Goal: Task Accomplishment & Management: Complete application form

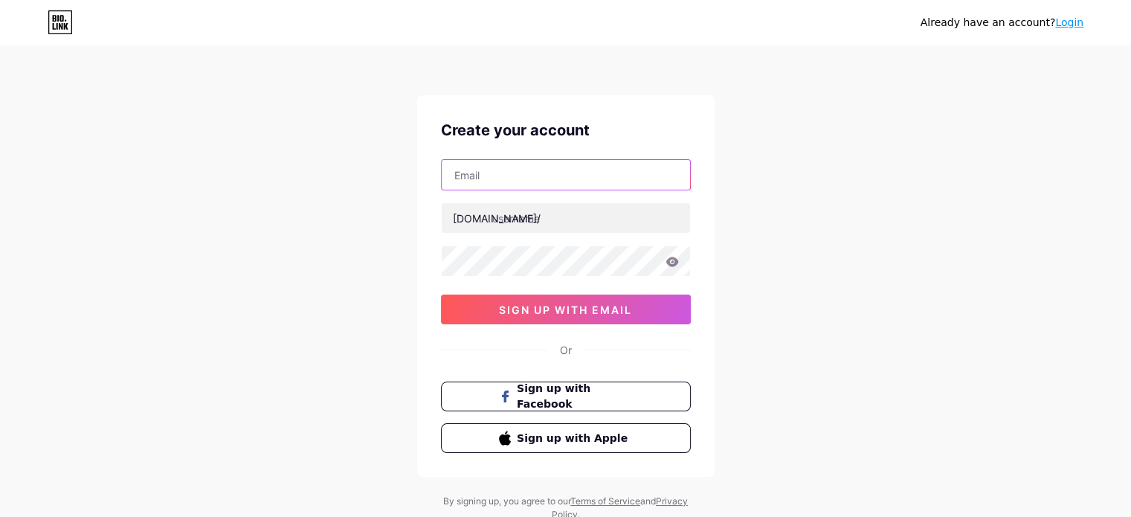
click at [477, 167] on input "text" at bounding box center [566, 175] width 248 height 30
paste input "[PERSON_NAME][EMAIL_ADDRESS][DOMAIN_NAME]"
type input "[PERSON_NAME][EMAIL_ADDRESS][DOMAIN_NAME]"
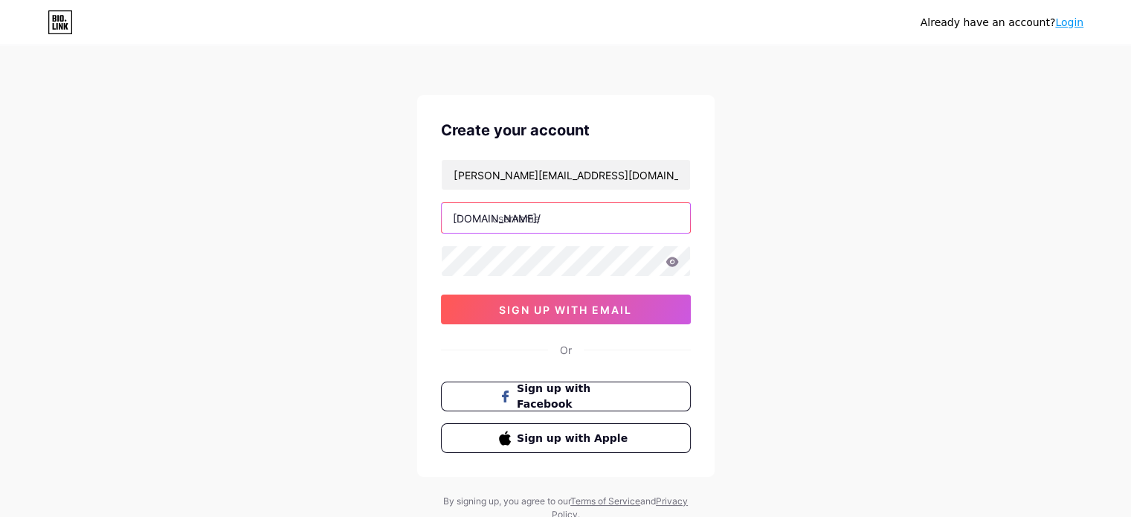
click at [586, 215] on input "text" at bounding box center [566, 218] width 248 height 30
paste input "vreisdigital"
type input "vreisdigital"
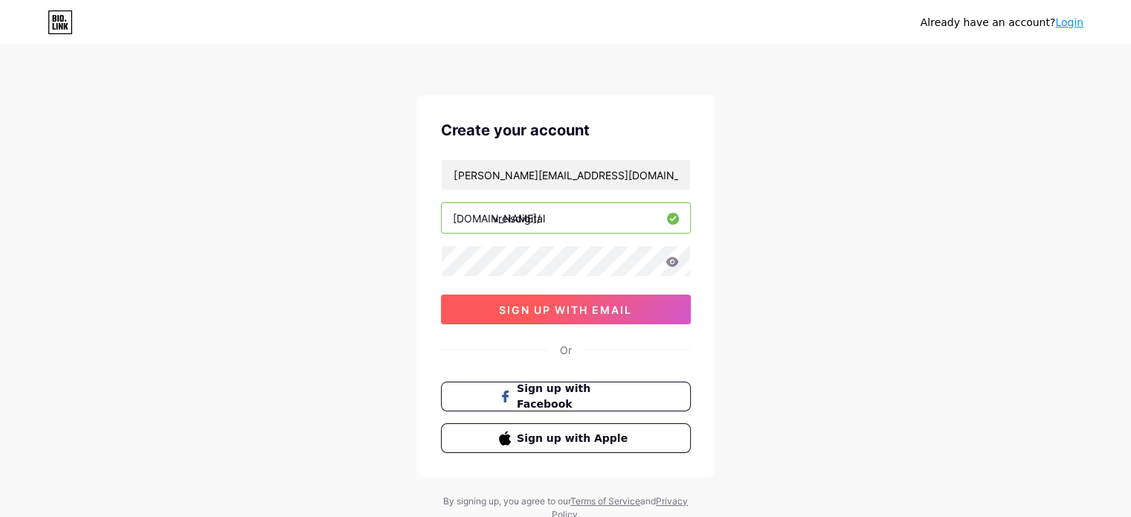
click at [649, 312] on button "sign up with email" at bounding box center [566, 310] width 250 height 30
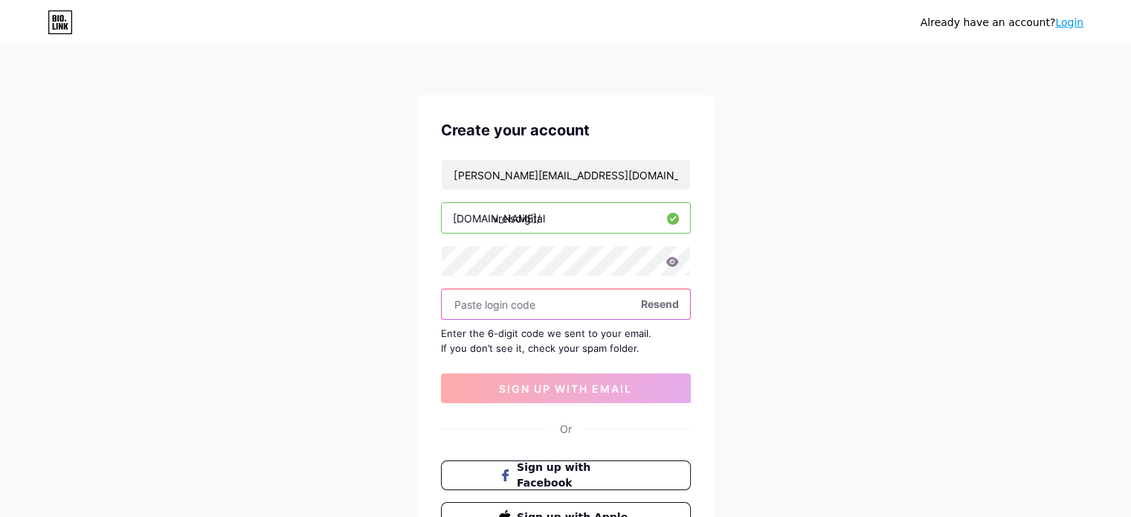
click at [559, 307] on input "text" at bounding box center [566, 304] width 248 height 30
click at [521, 305] on input "text" at bounding box center [566, 304] width 248 height 30
paste input "393085"
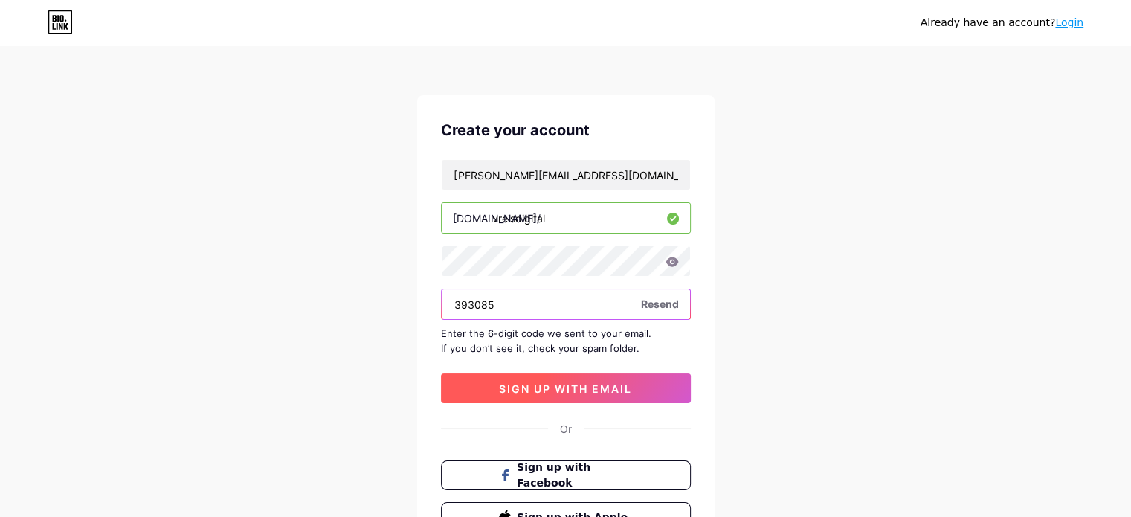
type input "393085"
click at [519, 379] on button "sign up with email" at bounding box center [566, 388] width 250 height 30
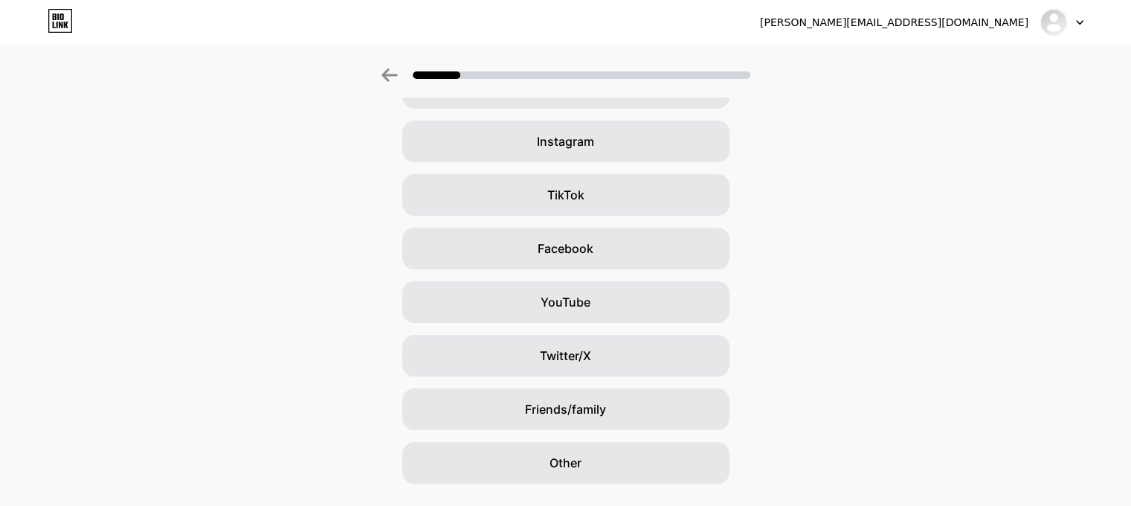
scroll to position [99, 0]
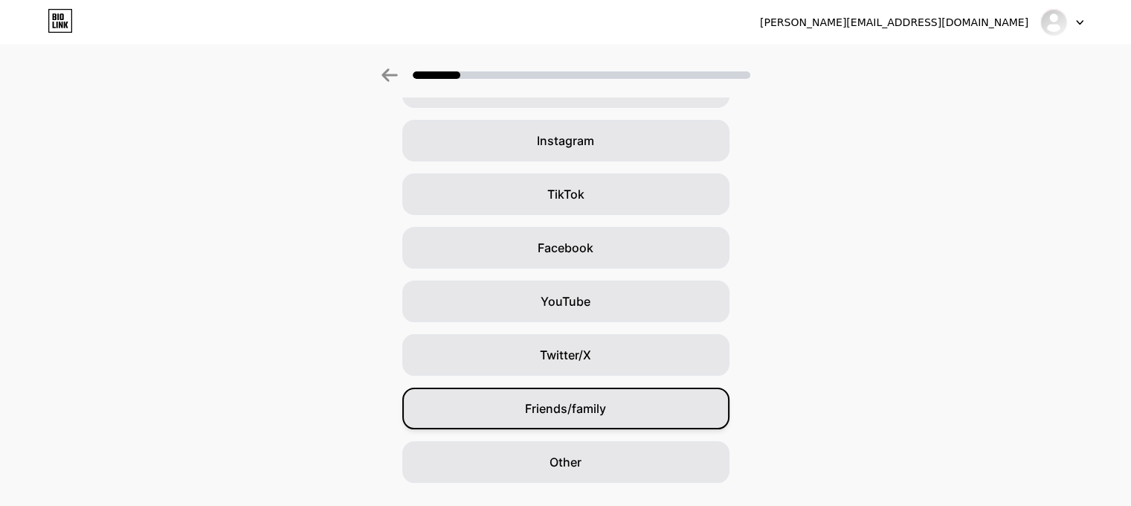
click at [598, 415] on span "Friends/family" at bounding box center [565, 408] width 81 height 18
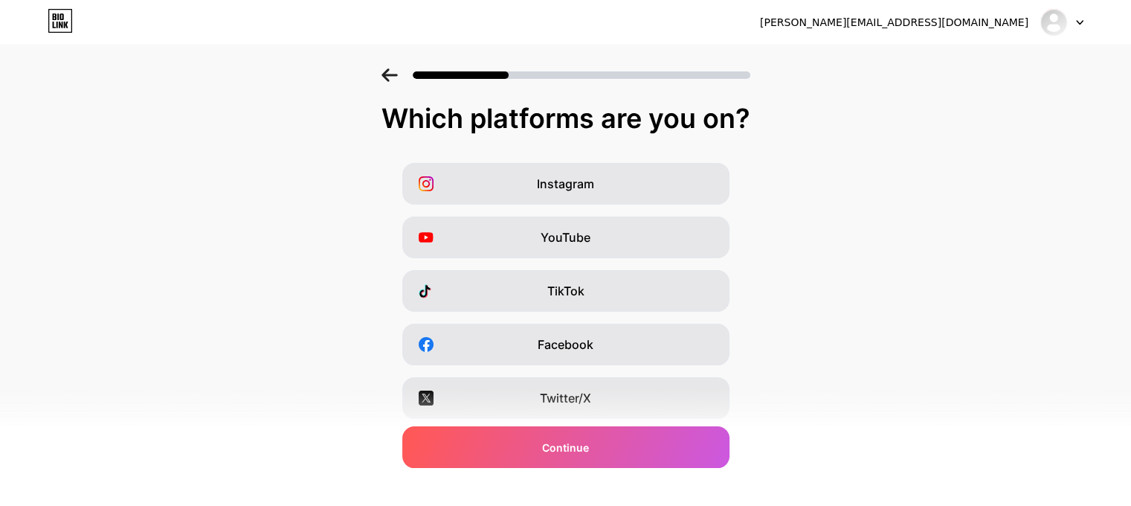
scroll to position [0, 0]
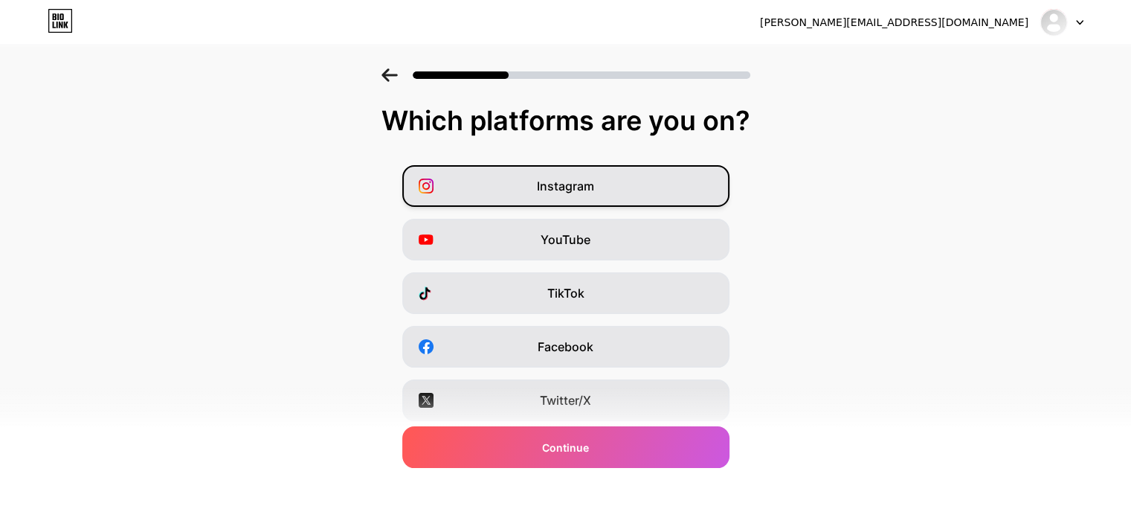
click at [580, 184] on span "Instagram" at bounding box center [565, 186] width 57 height 18
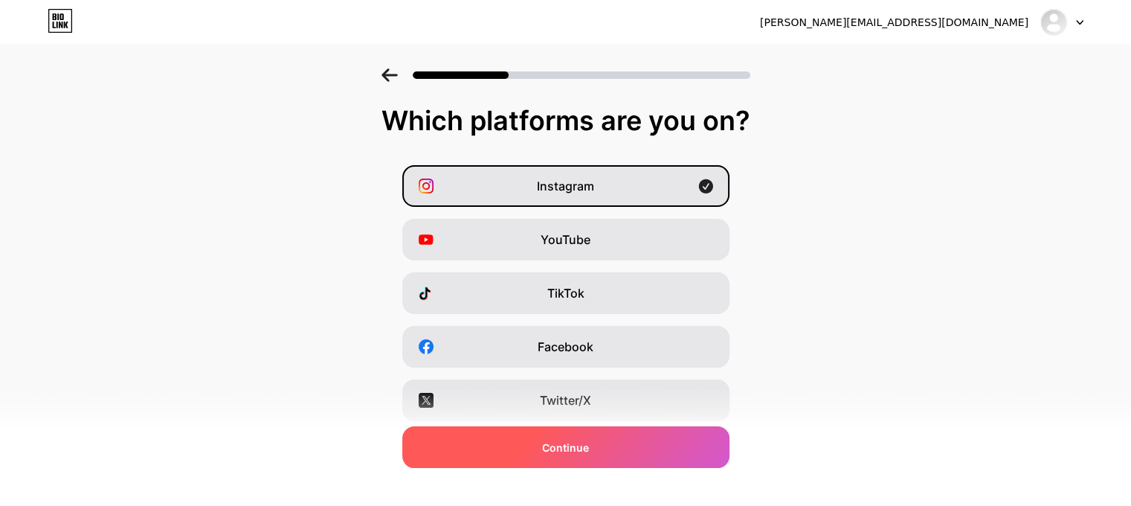
click at [600, 443] on div "Continue" at bounding box center [565, 447] width 327 height 42
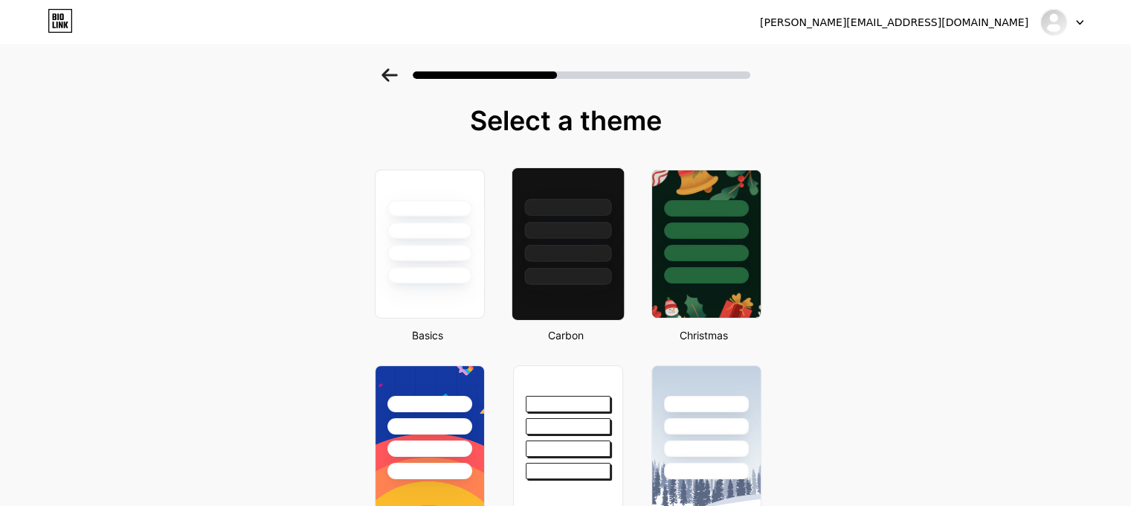
click at [571, 219] on div at bounding box center [568, 226] width 112 height 117
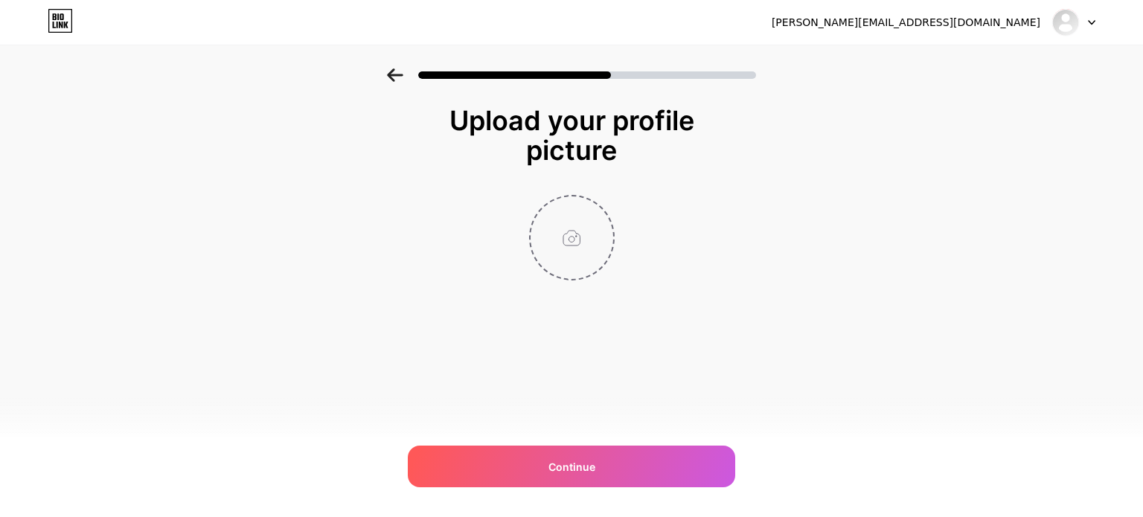
click at [583, 236] on input "file" at bounding box center [571, 237] width 83 height 83
type input "C:\fakepath\gemini-2.5-flash-image-preview (nano-banana)_Low-key_lighting_wit.p…"
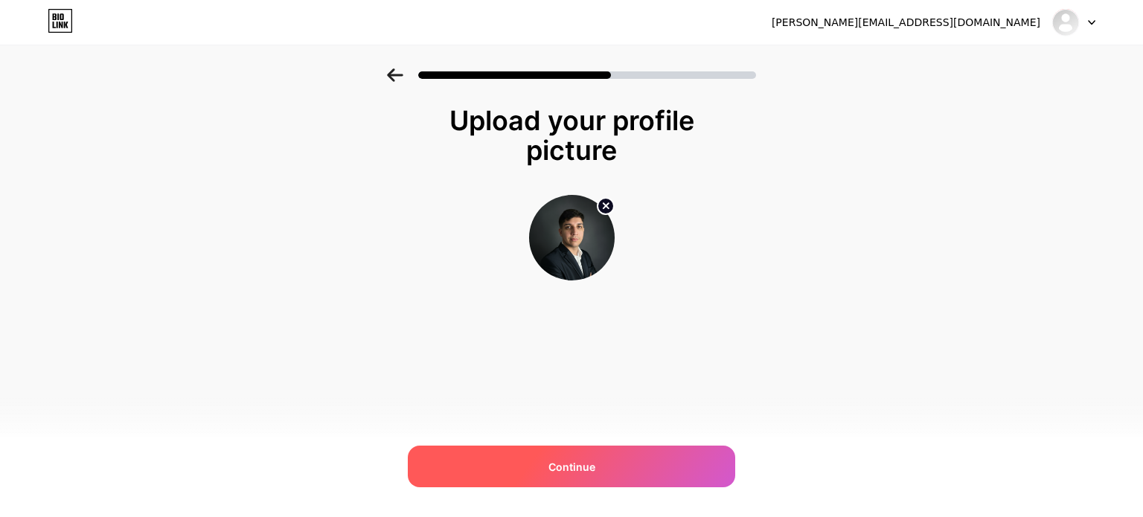
click at [608, 448] on div "Continue" at bounding box center [571, 467] width 327 height 42
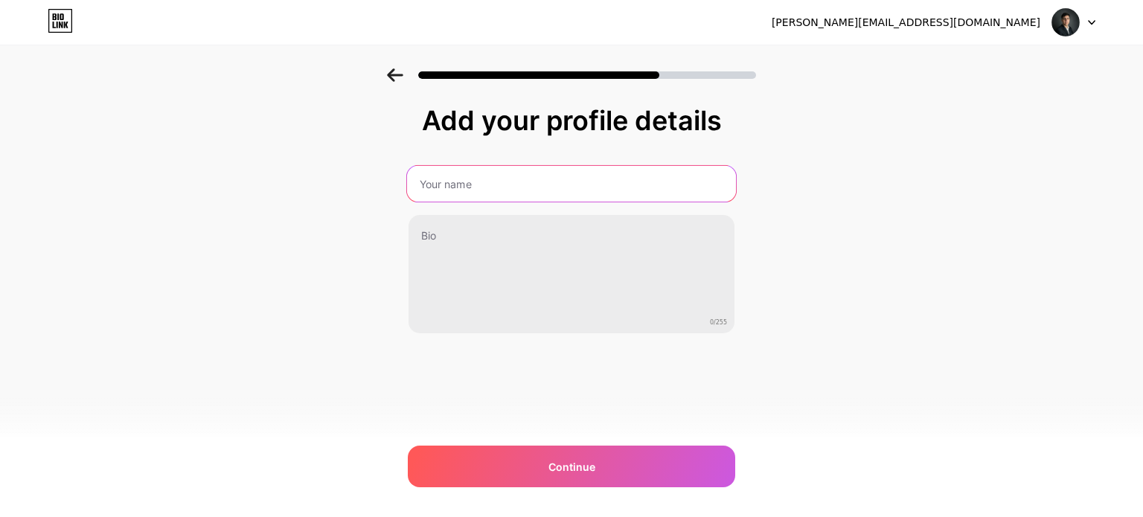
click at [500, 180] on input "text" at bounding box center [571, 184] width 329 height 36
click at [455, 183] on input "Victor reis" at bounding box center [571, 184] width 329 height 36
type input "Victor Reis"
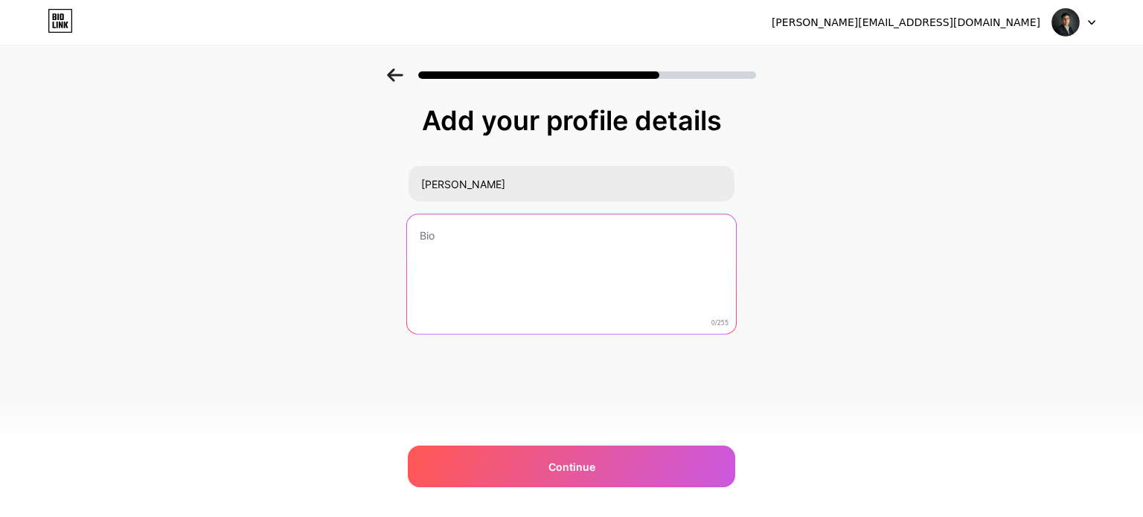
click at [538, 252] on textarea at bounding box center [571, 274] width 329 height 121
paste textarea "Victor Reis | Estrategista Digital 📱| Especialista Tráfego Pago | Automação de …"
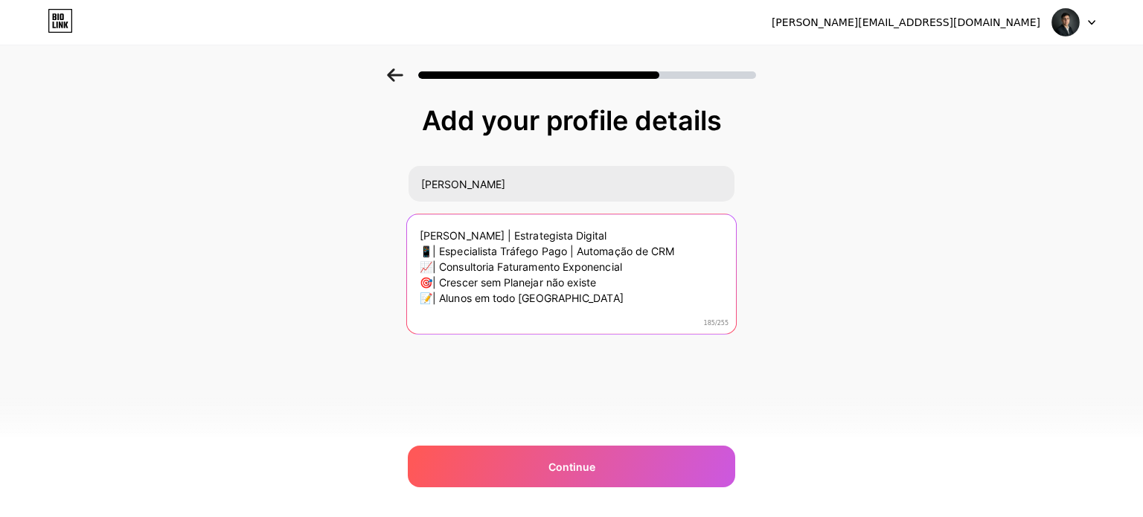
drag, startPoint x: 476, startPoint y: 235, endPoint x: 396, endPoint y: 229, distance: 80.6
click at [396, 229] on div "Add your profile details Victor Reis Victor Reis | Estrategista Digital 📱| Espe…" at bounding box center [571, 238] width 1143 height 340
drag, startPoint x: 550, startPoint y: 231, endPoint x: 373, endPoint y: 233, distance: 177.0
click at [373, 233] on div "Add your profile details Victor Reis Estrategista Digital 📱| Especialista Tráfe…" at bounding box center [571, 238] width 1143 height 340
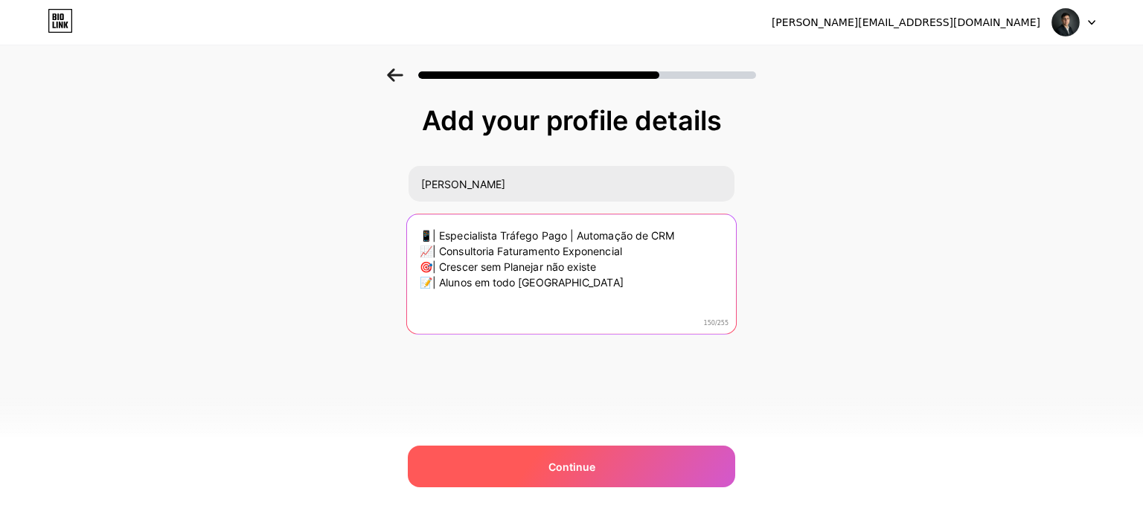
type textarea "📱| Especialista Tráfego Pago | Automação de CRM 📈| Consultoria Faturamento Expo…"
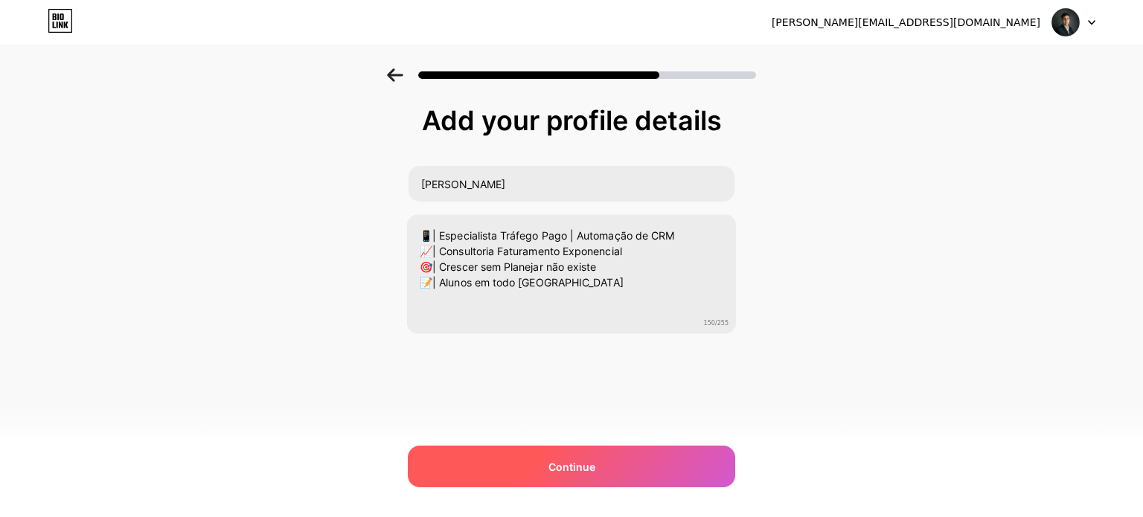
click at [536, 465] on div "Continue" at bounding box center [571, 467] width 327 height 42
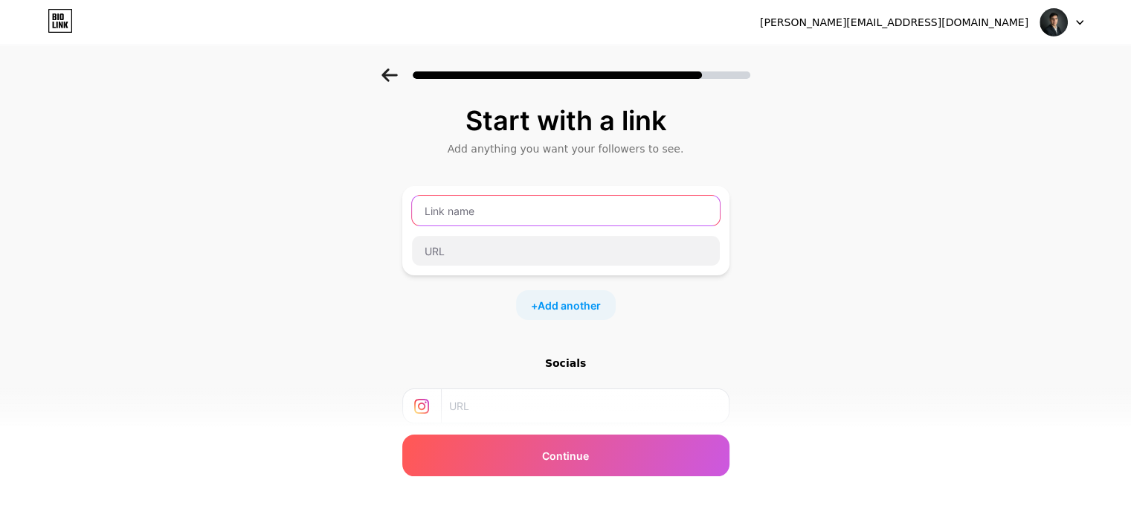
click at [539, 207] on input "text" at bounding box center [566, 211] width 308 height 30
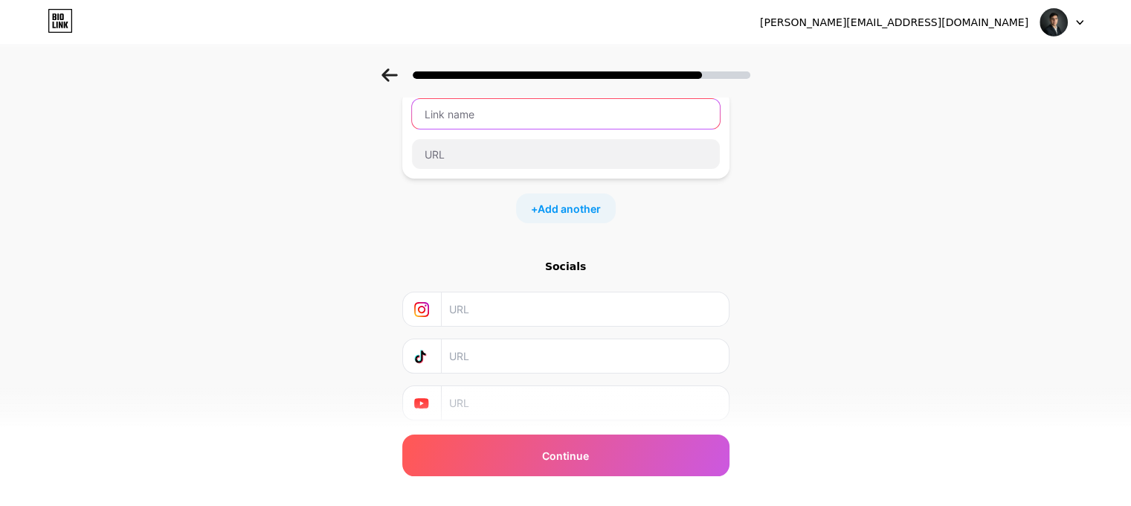
scroll to position [99, 0]
click at [482, 316] on input "text" at bounding box center [584, 306] width 270 height 33
paste input "https://www.instagram.com/vreisdigital/"
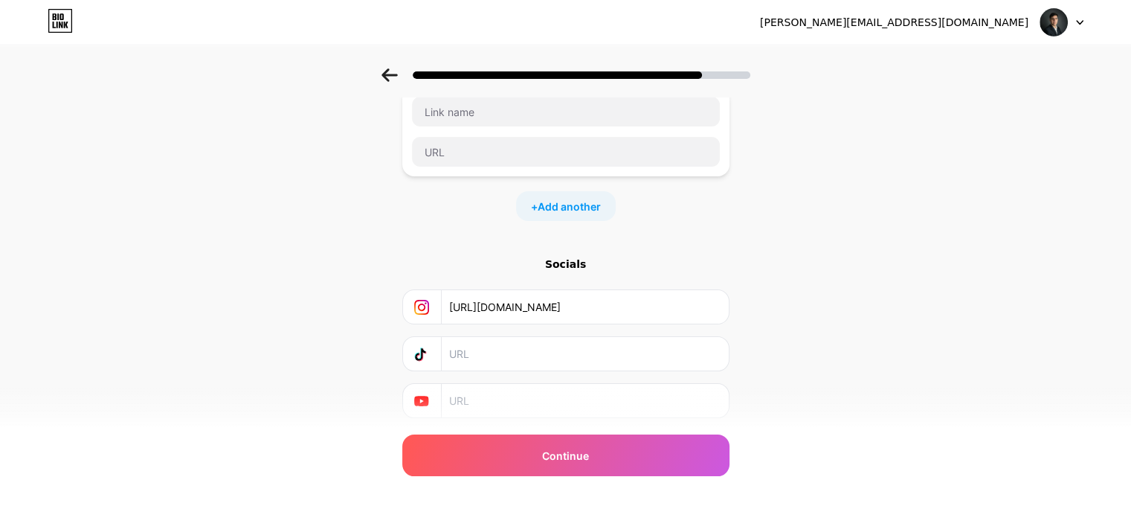
type input "https://www.instagram.com/vreisdigital/"
click at [519, 353] on input "text" at bounding box center [584, 353] width 270 height 33
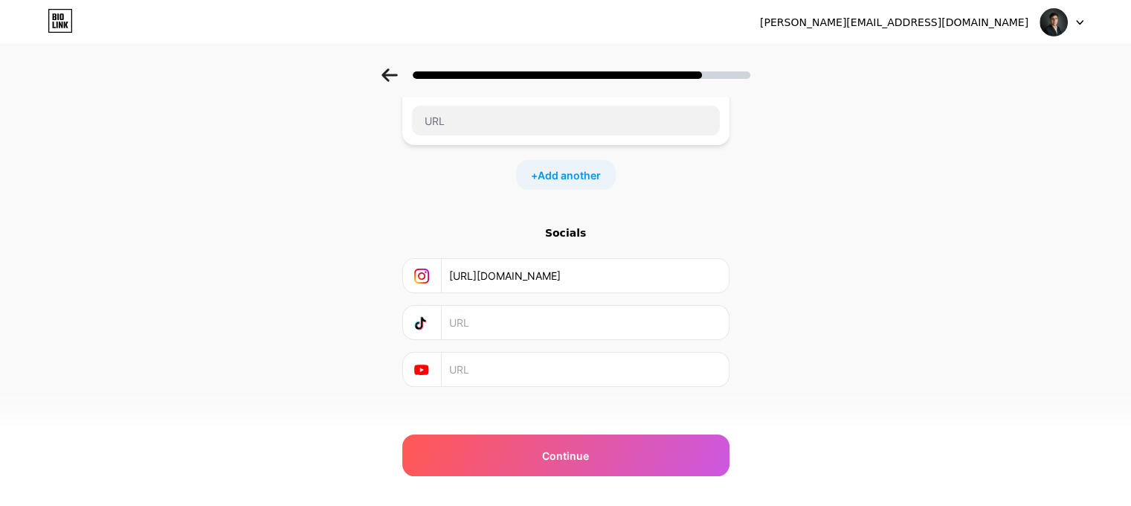
scroll to position [143, 0]
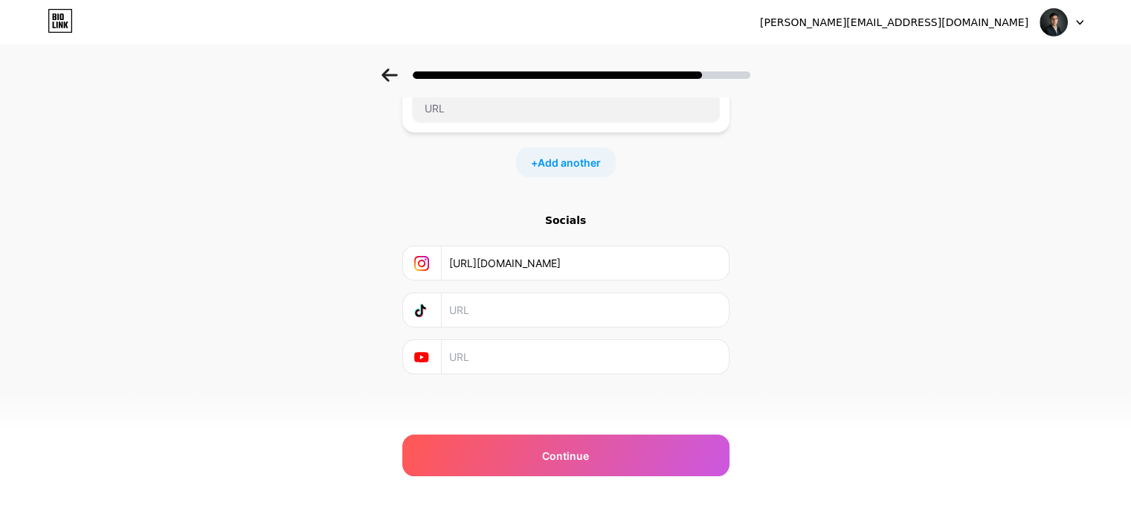
paste input "https://www.youtube.com/@ovictorreis"
drag, startPoint x: 669, startPoint y: 309, endPoint x: 351, endPoint y: 314, distance: 318.4
click at [351, 314] on div "Start with a link Add anything you want your followers to see. + Add another So…" at bounding box center [565, 187] width 1131 height 523
paste input "https://www.tiktok.com/@vreisdigital?_t=ZM-8zkXnoobq3s&_r=1"
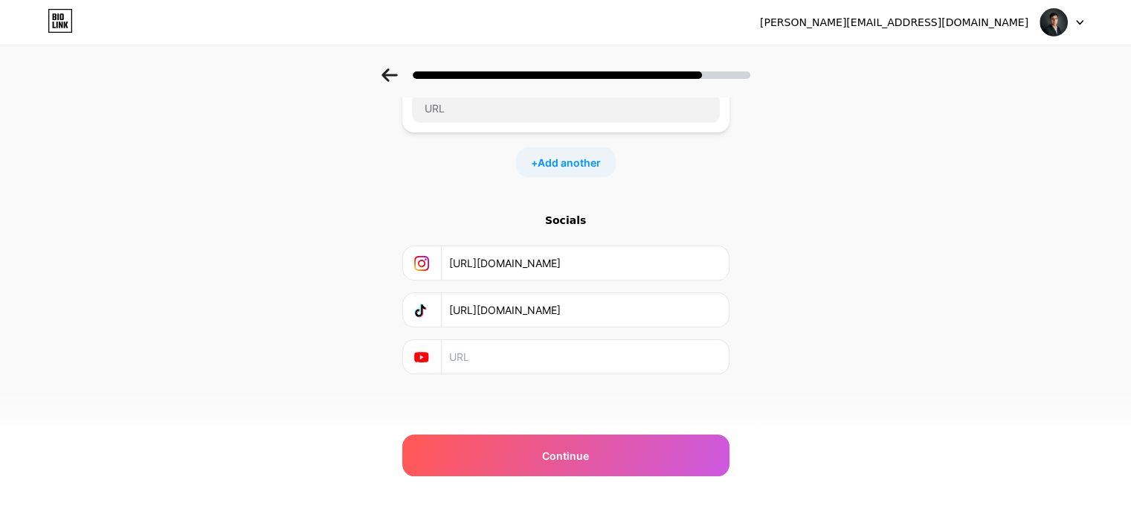
type input "https://www.tiktok.com/@vreisdigital?_t=ZM-8zkXnoobq3s&_r=1"
click at [513, 344] on input "text" at bounding box center [584, 356] width 270 height 33
paste input "https://www.youtube.com/@ovictorreis"
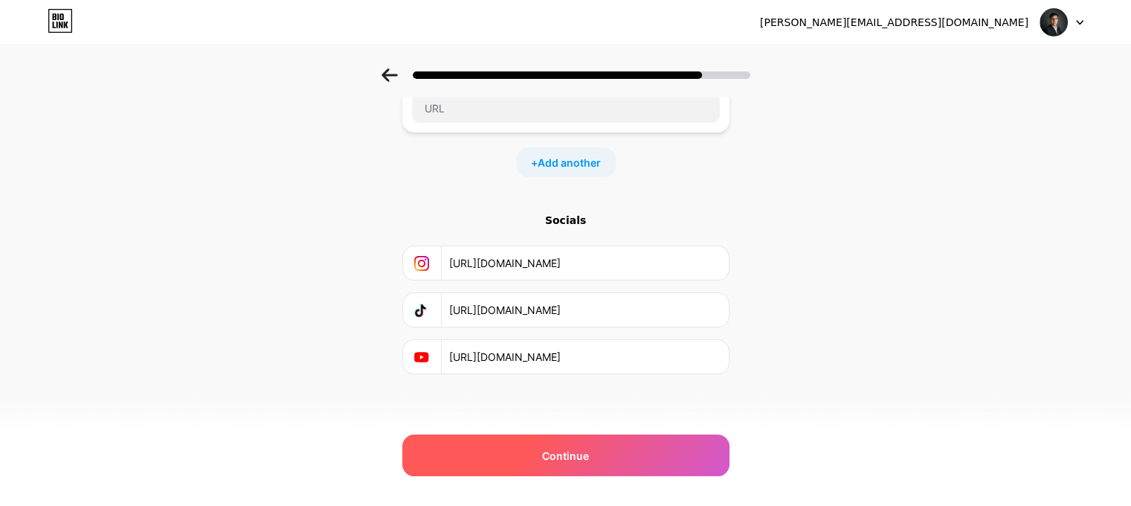
type input "https://www.youtube.com/@ovictorreis"
click at [574, 458] on span "Continue" at bounding box center [565, 456] width 47 height 16
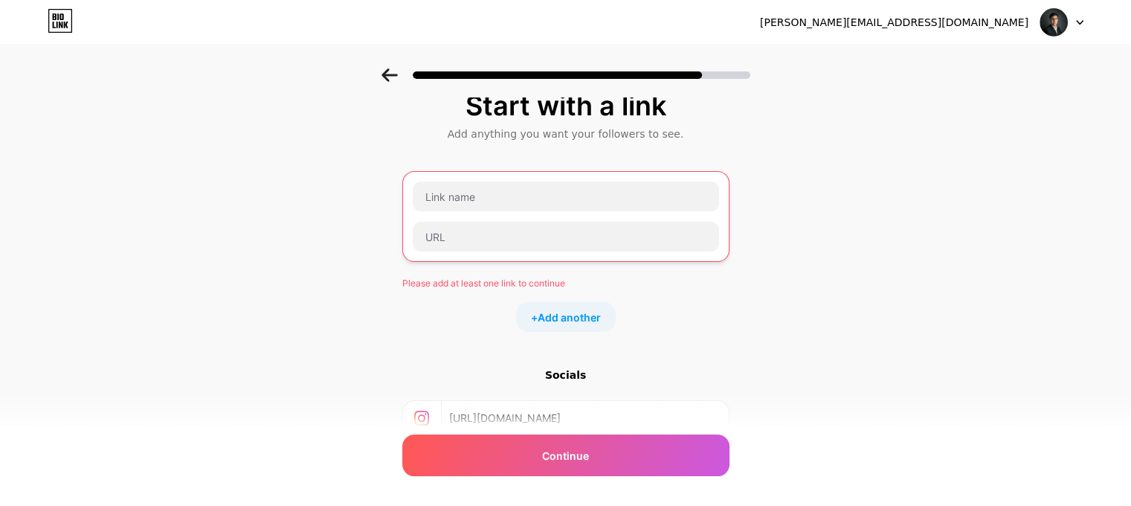
scroll to position [0, 0]
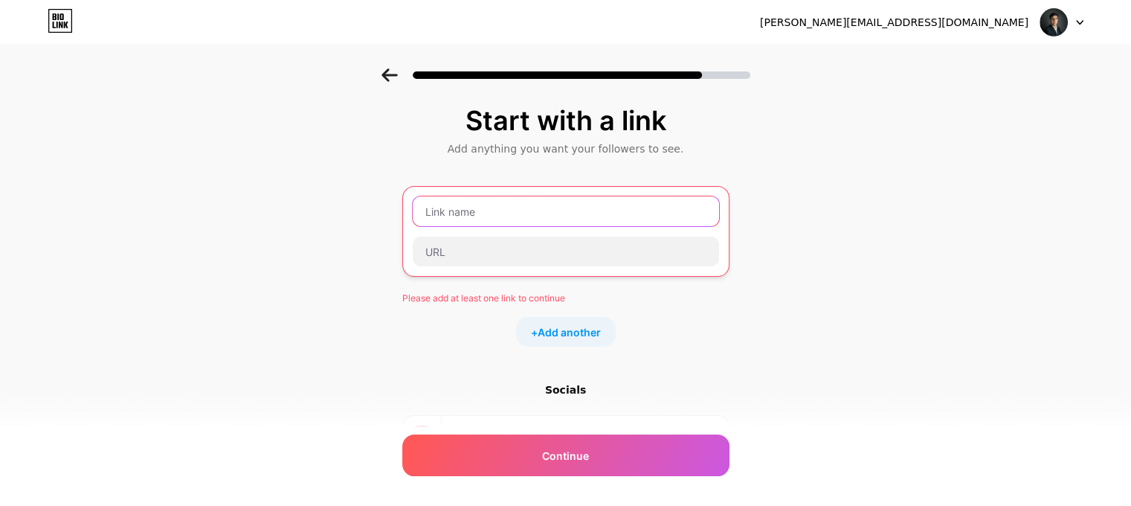
click at [527, 210] on input "text" at bounding box center [566, 211] width 306 height 30
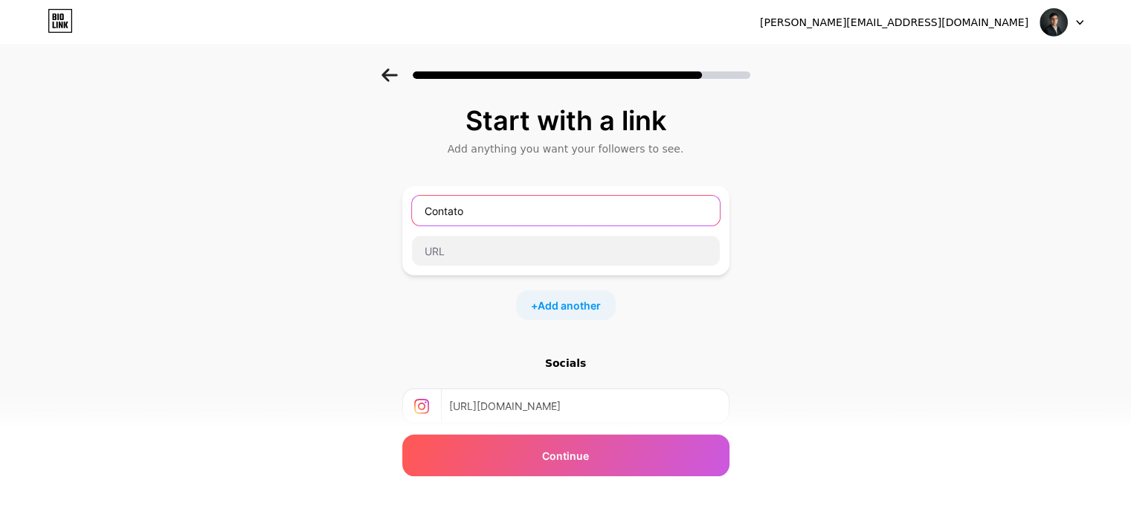
type input "Contato"
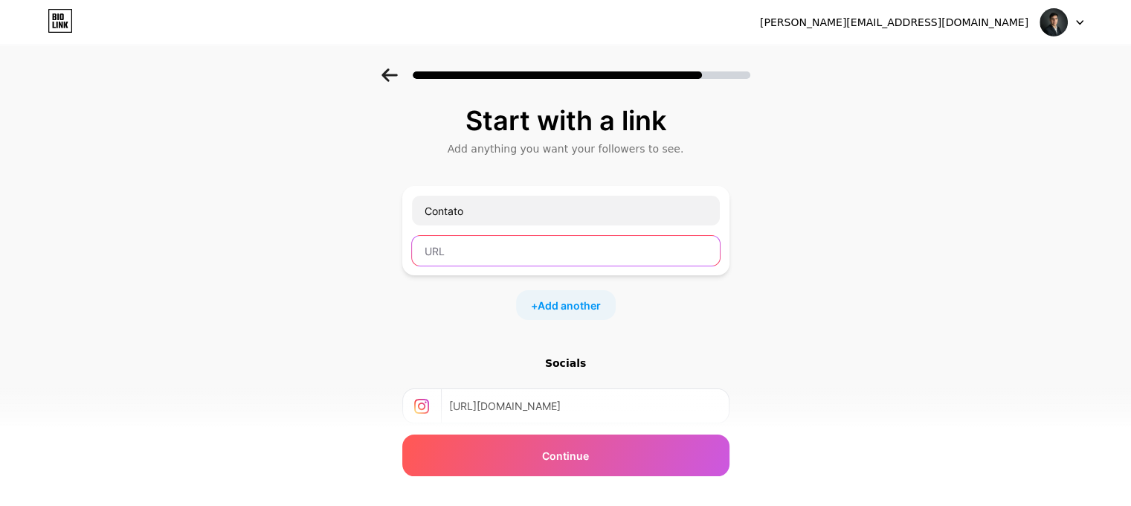
drag, startPoint x: 498, startPoint y: 242, endPoint x: 506, endPoint y: 251, distance: 11.6
click at [497, 247] on input "text" at bounding box center [566, 251] width 308 height 30
paste input "https://www.youtube.com/@ovictorreis"
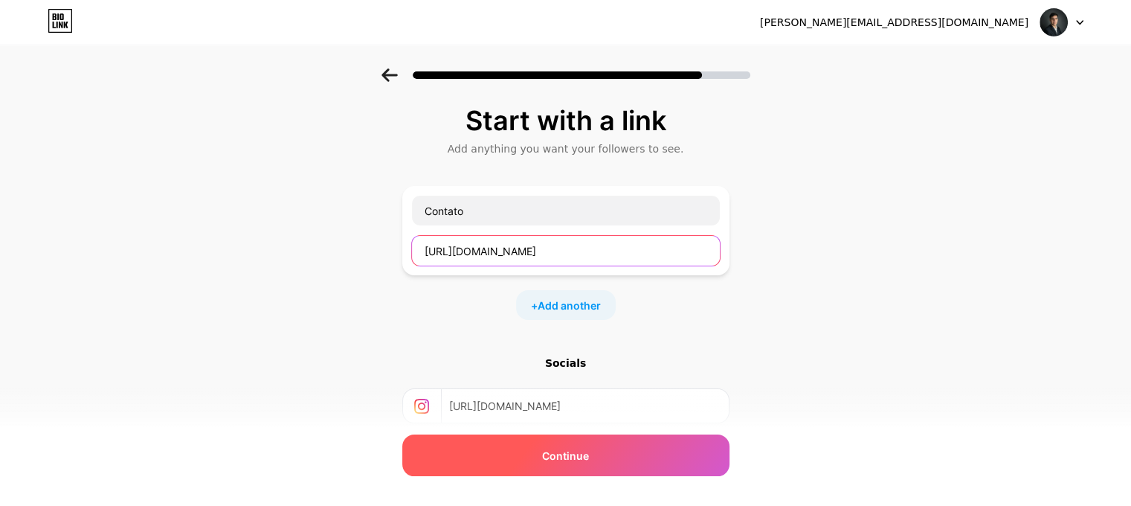
type input "https://www.youtube.com/@ovictorreis"
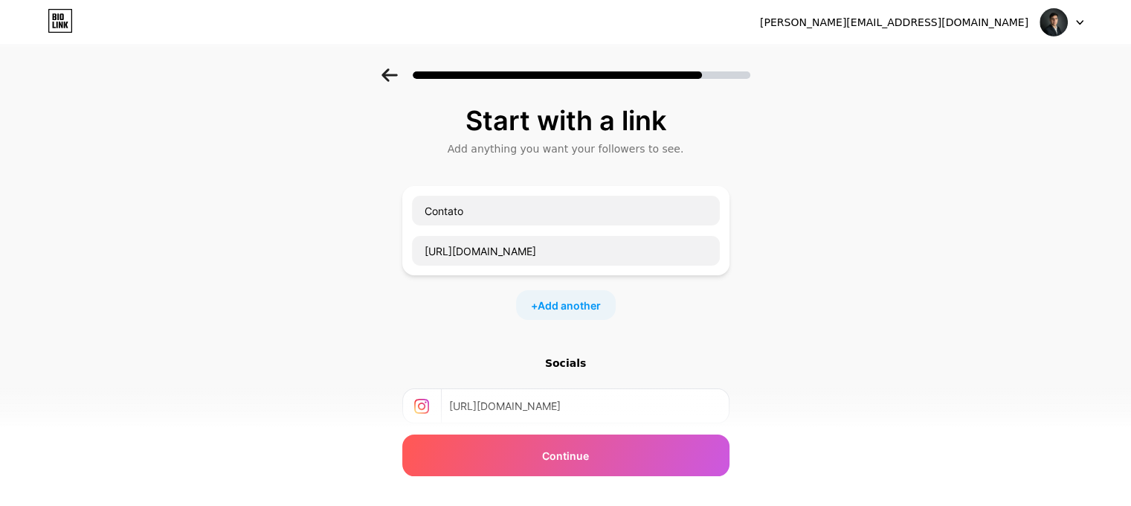
drag, startPoint x: 553, startPoint y: 457, endPoint x: 703, endPoint y: 430, distance: 152.0
click at [562, 456] on span "Continue" at bounding box center [565, 456] width 47 height 16
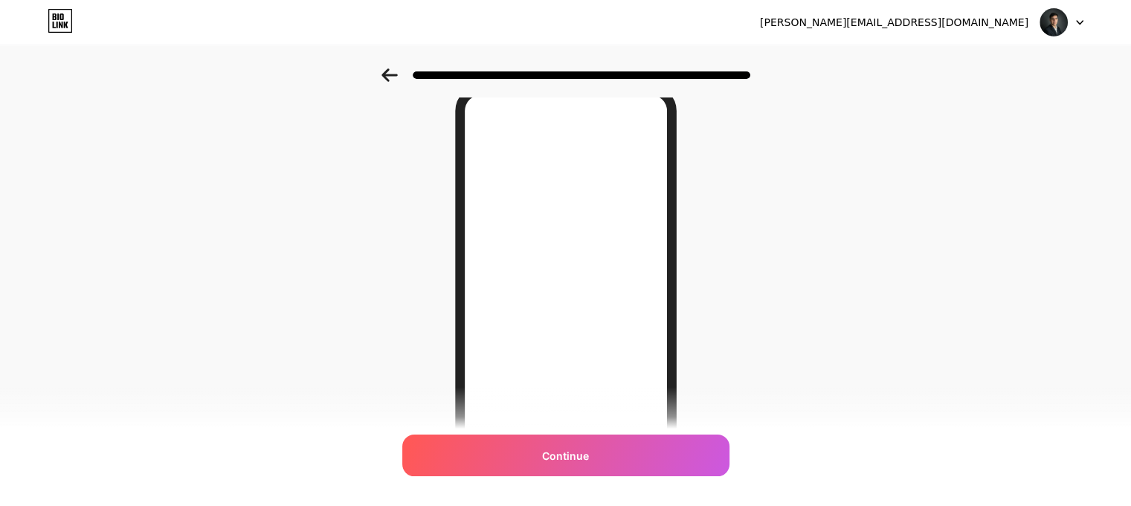
scroll to position [241, 0]
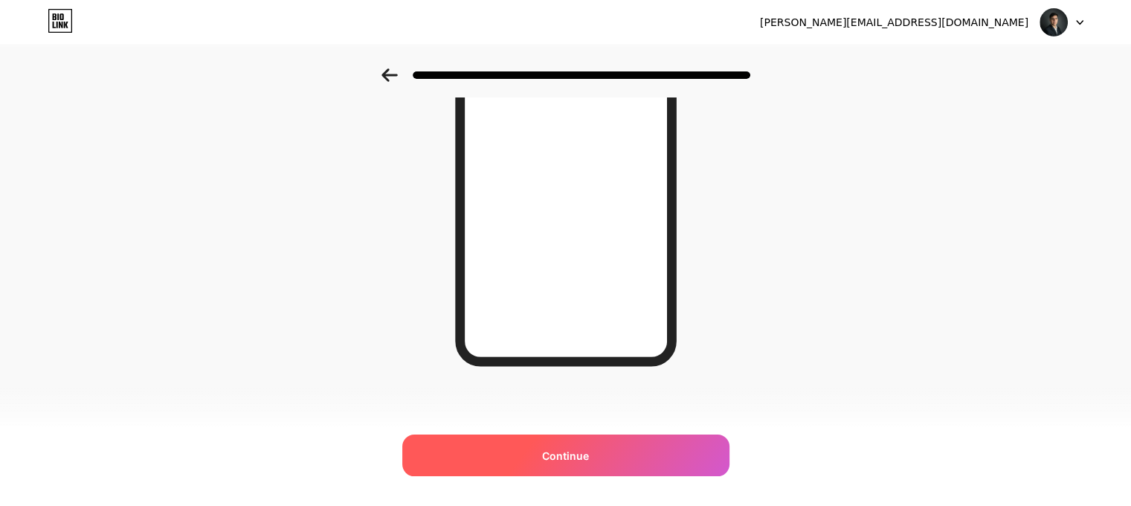
drag, startPoint x: 583, startPoint y: 463, endPoint x: 647, endPoint y: 446, distance: 66.0
click at [584, 462] on span "Continue" at bounding box center [565, 456] width 47 height 16
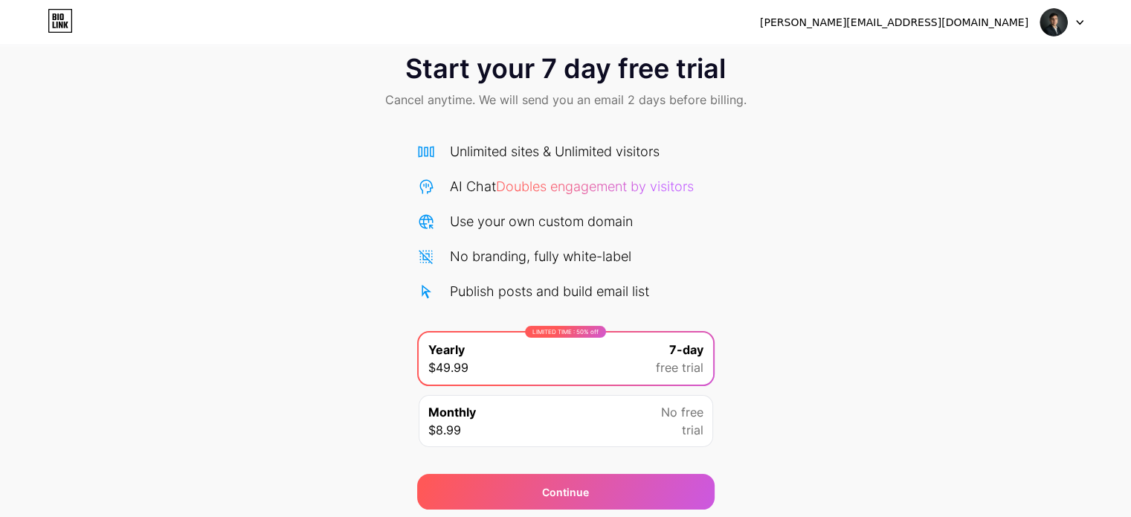
scroll to position [80, 0]
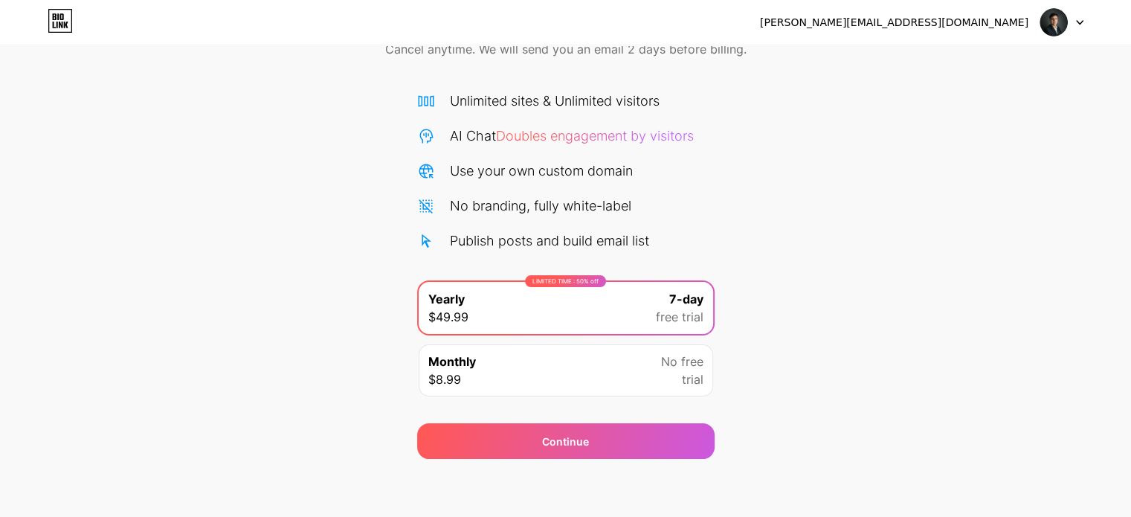
click at [599, 199] on div "No branding, fully white-label" at bounding box center [540, 206] width 181 height 20
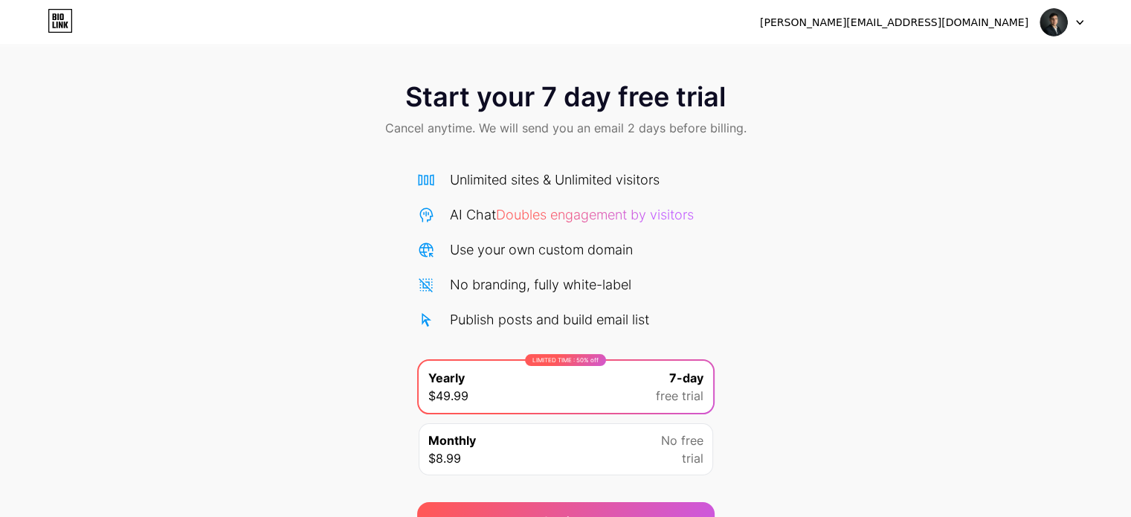
scroll to position [0, 0]
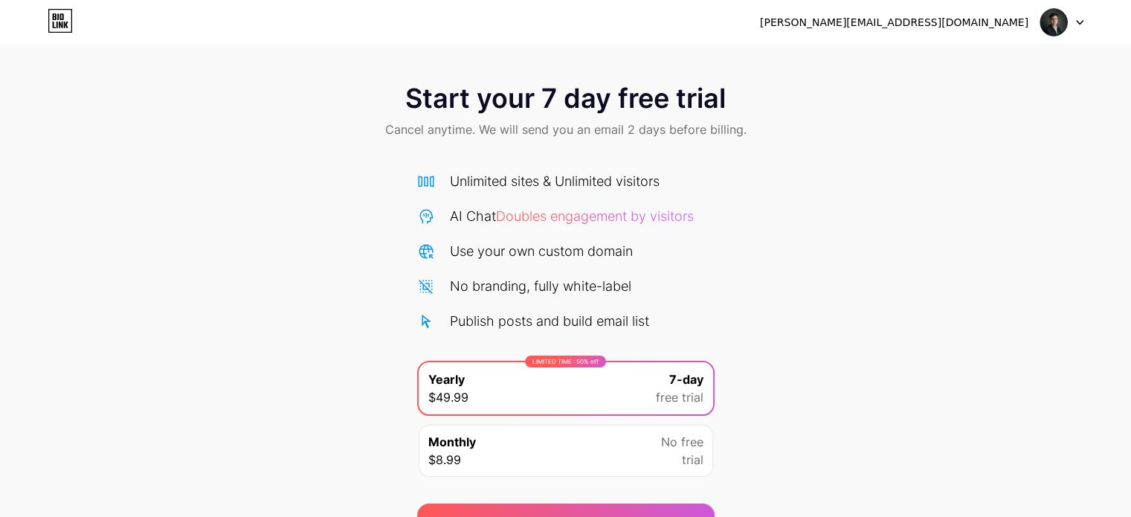
click at [671, 129] on span "Cancel anytime. We will send you an email 2 days before billing." at bounding box center [566, 130] width 362 height 18
click at [55, 29] on icon at bounding box center [60, 21] width 25 height 24
click at [1023, 26] on div "victor@agkings.com.br" at bounding box center [894, 23] width 269 height 16
click at [1051, 16] on img at bounding box center [1054, 22] width 28 height 28
click at [986, 245] on div "Start your 7 day free trial Cancel anytime. We will send you an email 2 days be…" at bounding box center [565, 303] width 1131 height 471
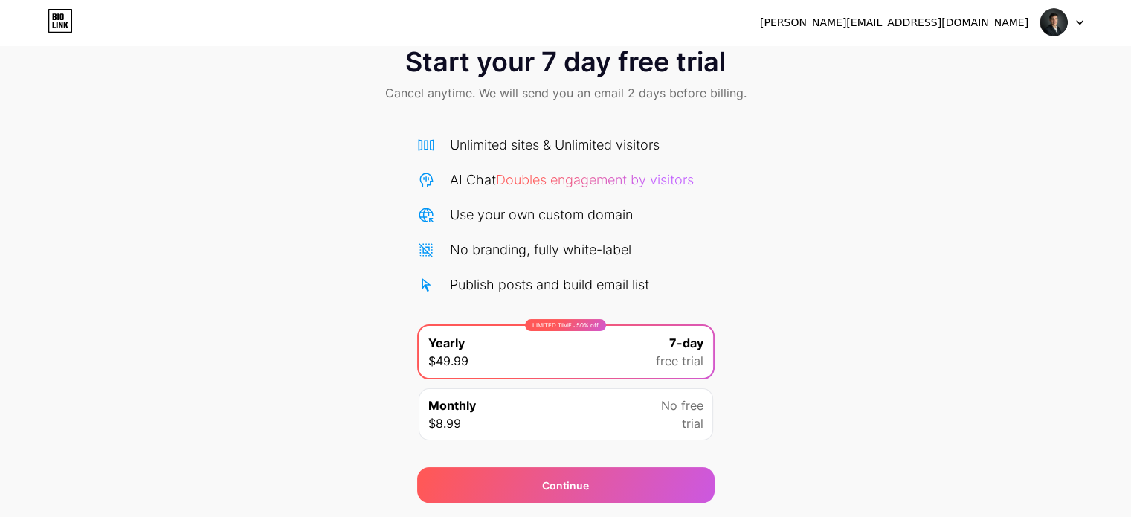
scroll to position [80, 0]
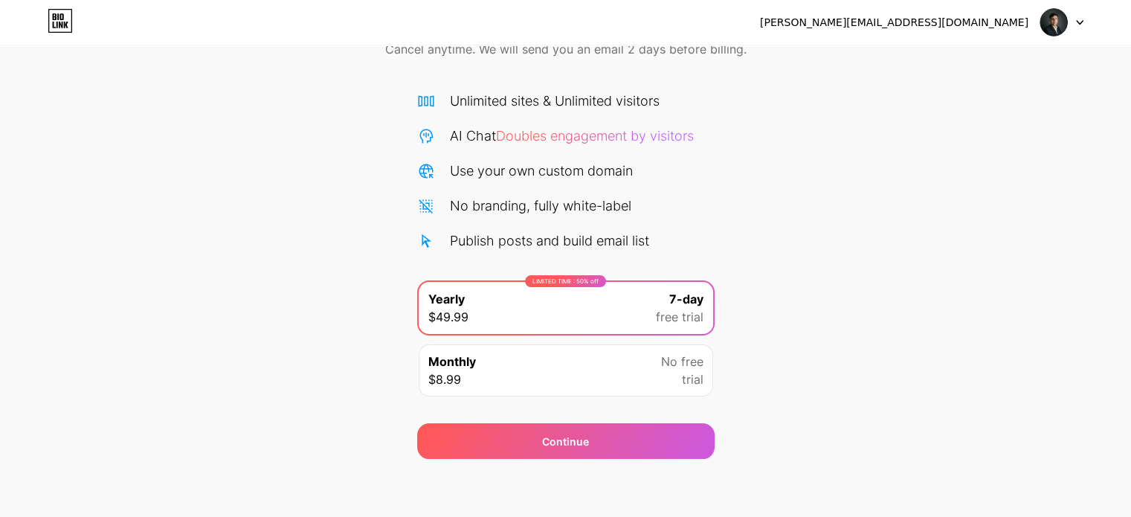
click at [631, 353] on div "Monthly $8.99 No free trial" at bounding box center [566, 370] width 295 height 52
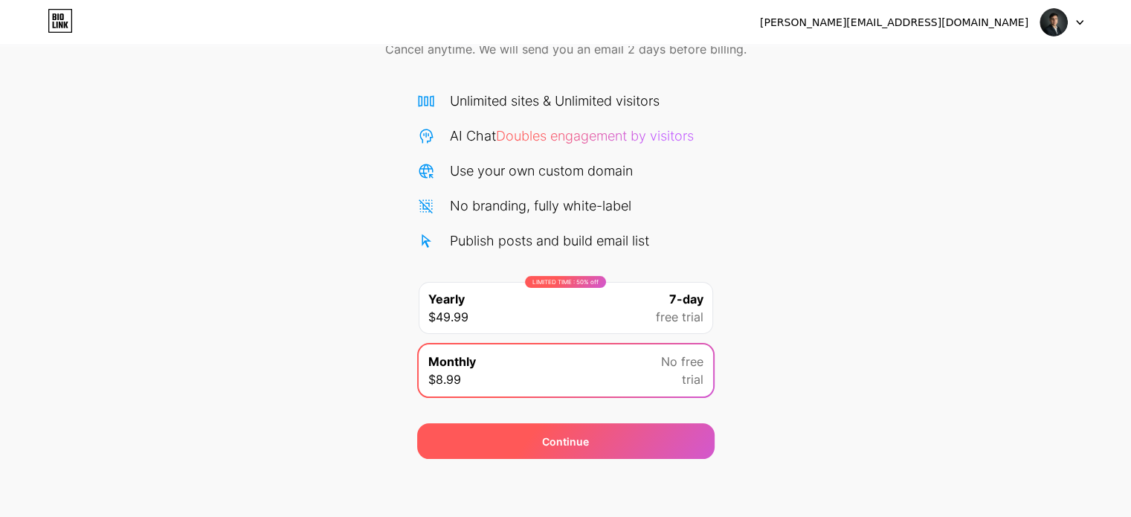
click at [592, 451] on div "Continue" at bounding box center [566, 441] width 298 height 36
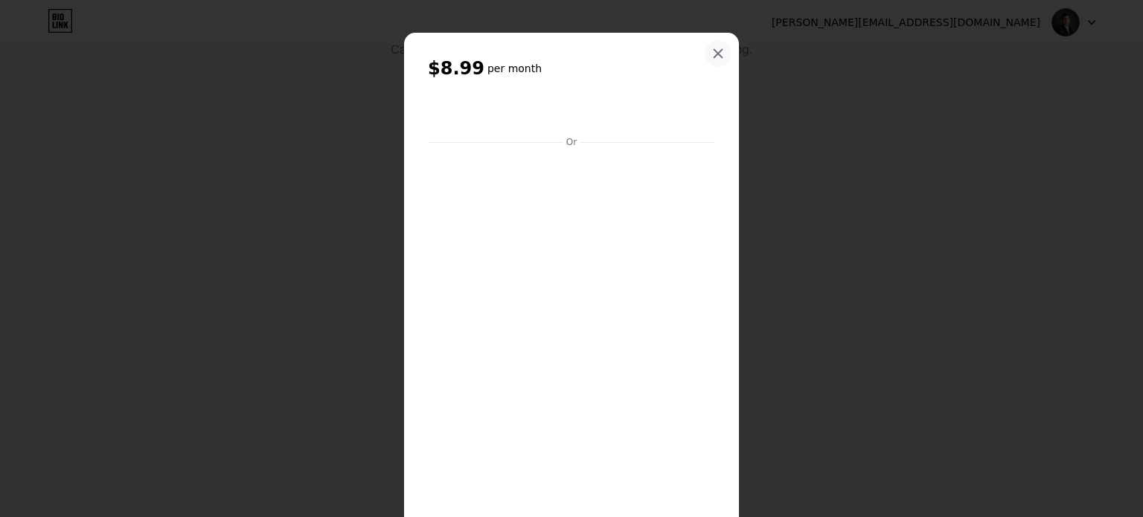
click at [704, 47] on div at bounding box center [717, 53] width 27 height 27
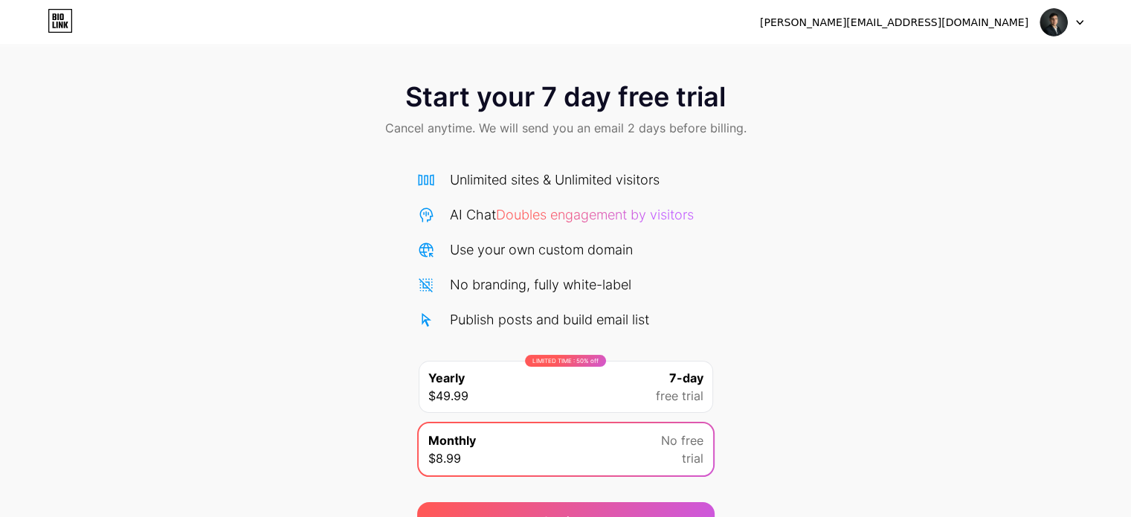
scroll to position [0, 0]
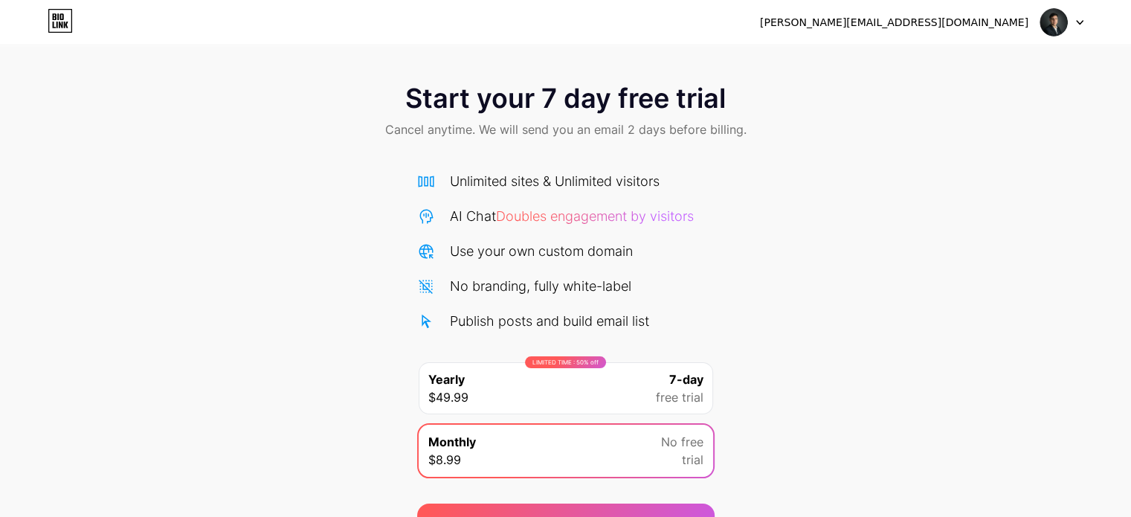
click at [54, 12] on icon at bounding box center [60, 21] width 25 height 24
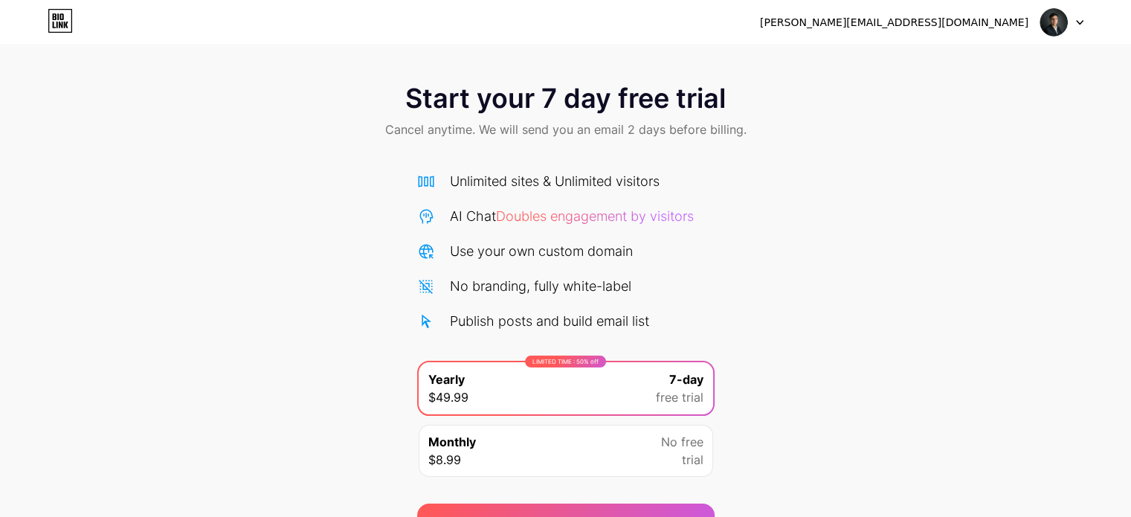
click at [948, 21] on div "victor@agkings.com.br" at bounding box center [894, 23] width 269 height 16
click at [1076, 27] on div at bounding box center [1062, 22] width 43 height 27
click at [597, 88] on span "Start your 7 day free trial" at bounding box center [565, 98] width 321 height 30
click at [559, 391] on div "LIMITED TIME : 50% off Yearly $49.99 7-day free trial" at bounding box center [566, 388] width 295 height 52
click at [1070, 22] on div at bounding box center [1062, 22] width 43 height 27
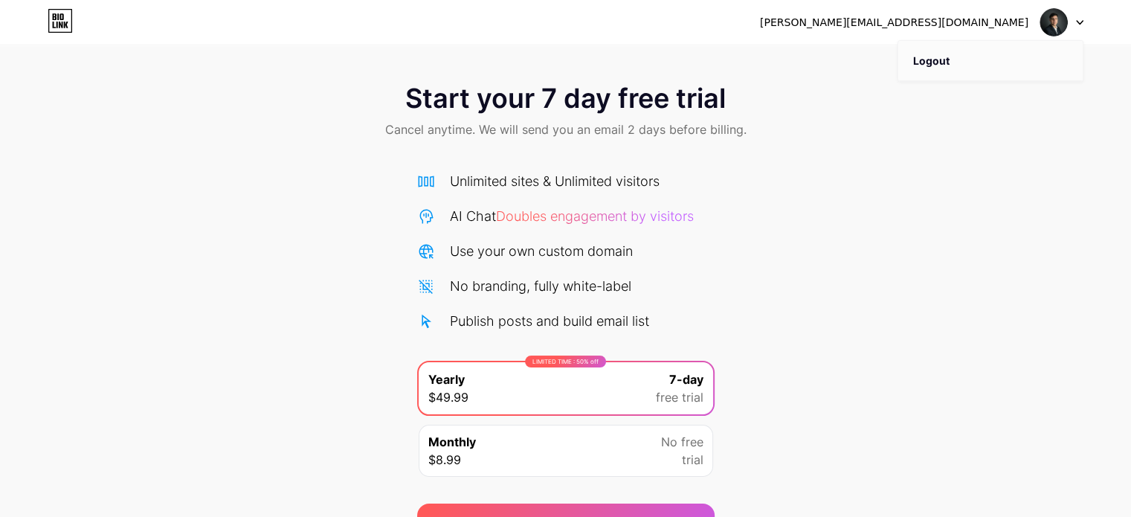
click at [970, 59] on li "Logout" at bounding box center [991, 61] width 184 height 40
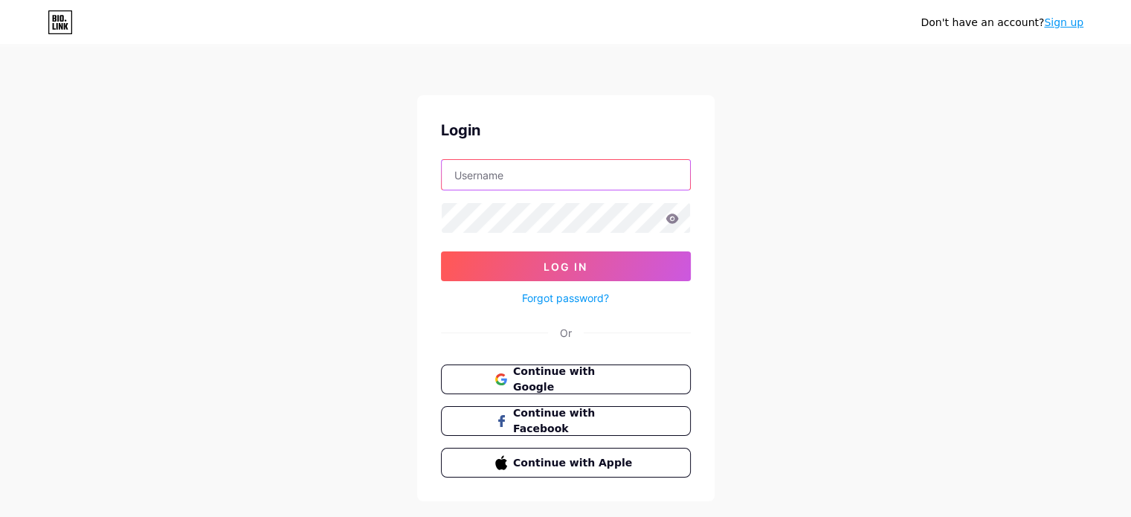
type input "victor@agkings.com.br"
click at [63, 28] on icon at bounding box center [60, 22] width 25 height 24
type input "[PERSON_NAME][EMAIL_ADDRESS][DOMAIN_NAME]"
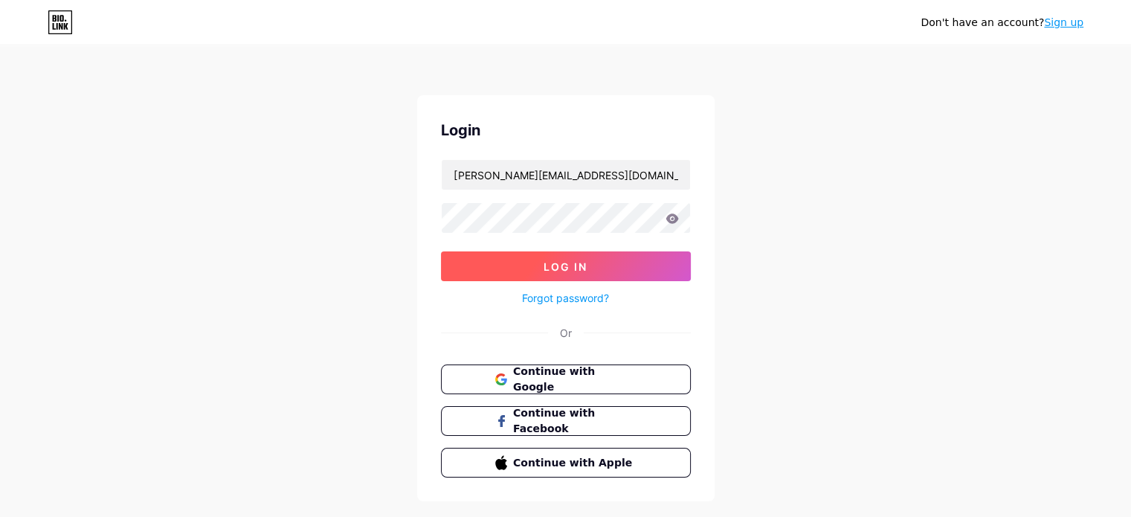
click at [626, 263] on button "Log In" at bounding box center [566, 266] width 250 height 30
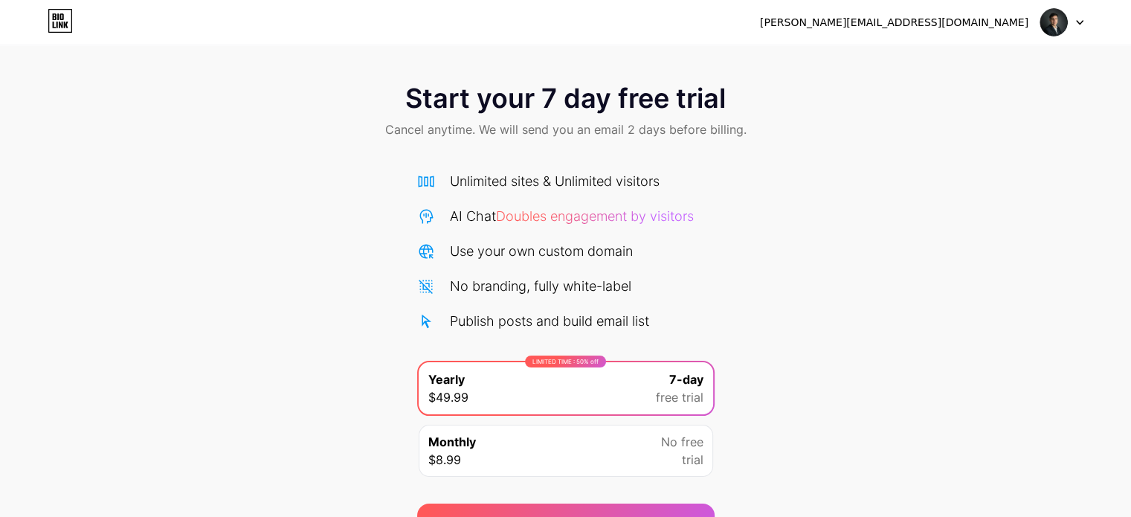
click at [1087, 26] on div "victor@agkings.com.br Logout" at bounding box center [565, 22] width 1131 height 27
click at [1079, 18] on div at bounding box center [1062, 22] width 43 height 27
click at [985, 20] on div "victor@agkings.com.br" at bounding box center [894, 23] width 269 height 16
click at [62, 21] on icon at bounding box center [60, 21] width 25 height 24
click at [582, 217] on span "Doubles engagement by visitors" at bounding box center [595, 216] width 198 height 16
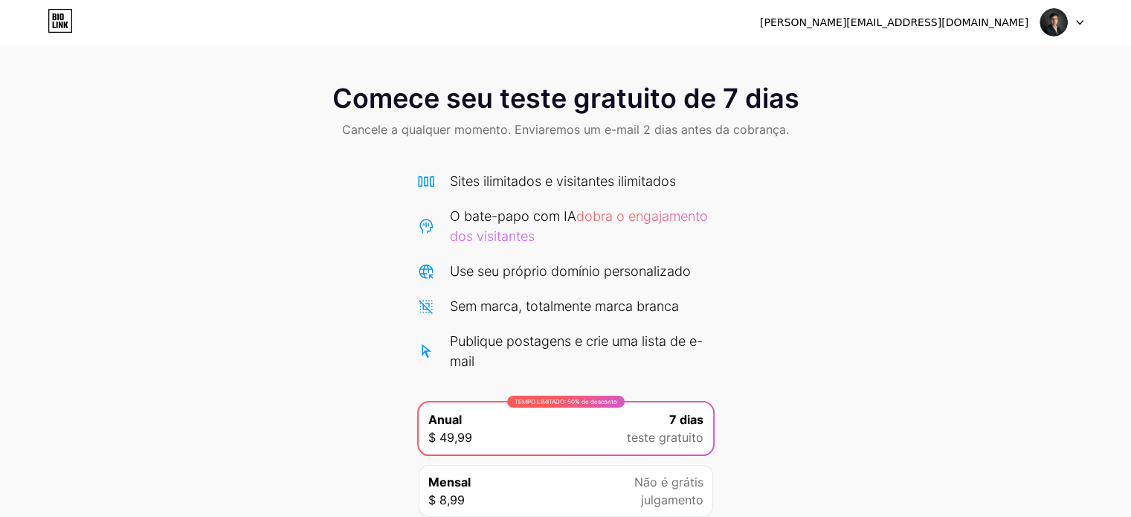
click at [686, 271] on font "Use seu próprio domínio personalizado" at bounding box center [570, 271] width 241 height 16
click at [61, 17] on icon at bounding box center [60, 21] width 25 height 24
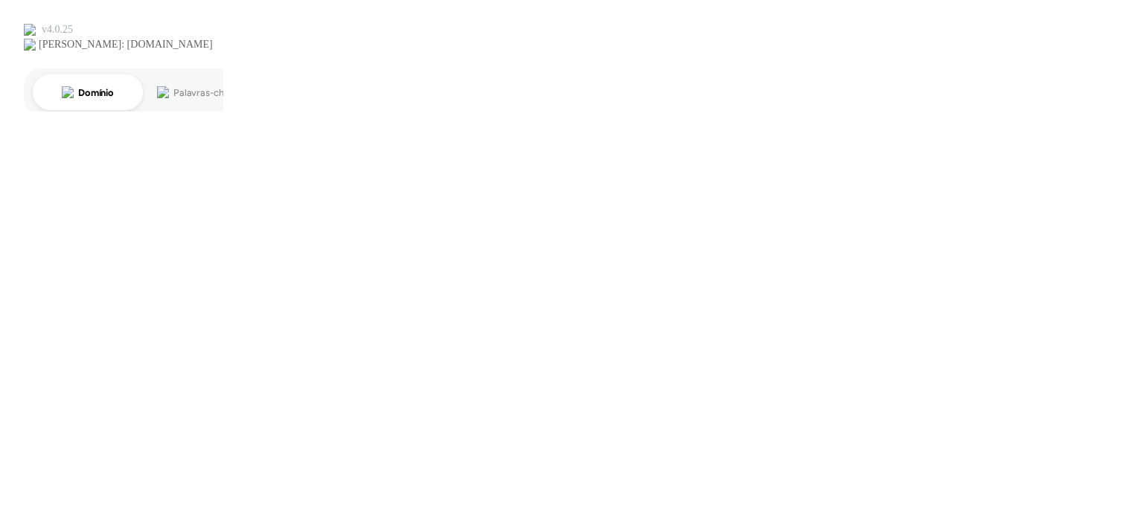
click at [307, 103] on html at bounding box center [571, 56] width 1143 height 112
click at [242, 112] on html at bounding box center [571, 56] width 1143 height 112
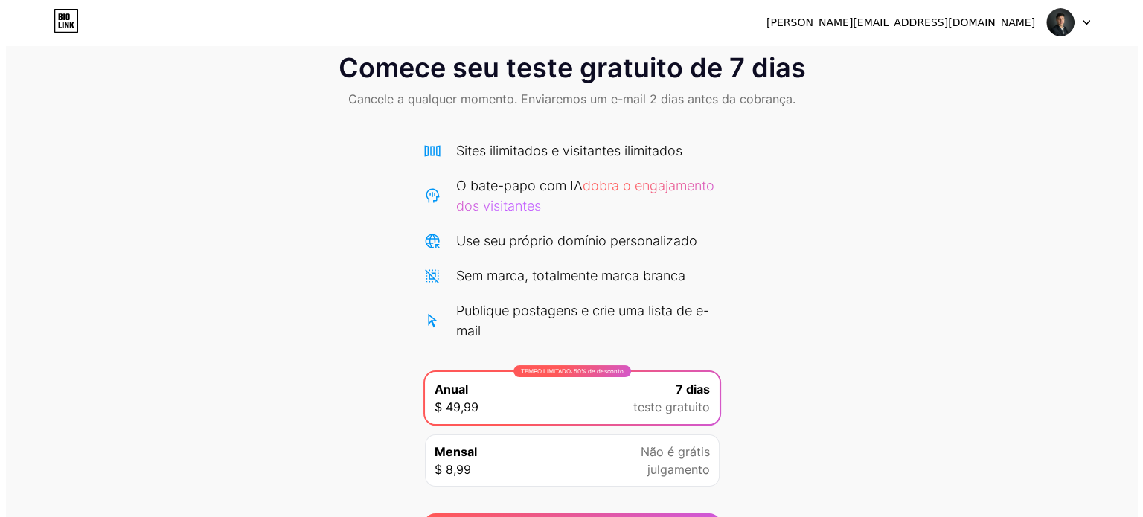
scroll to position [121, 0]
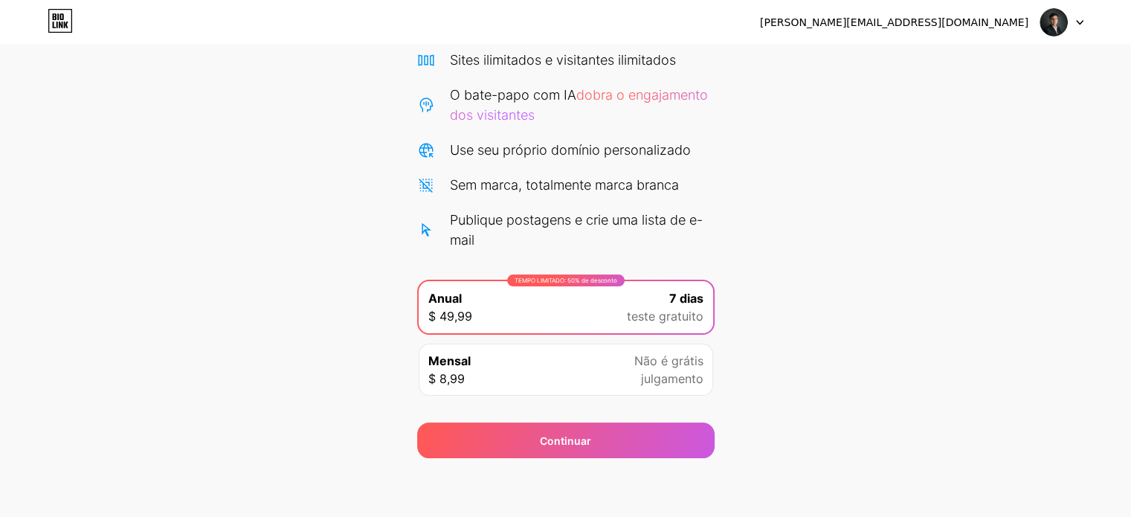
click at [593, 315] on div "TEMPO LIMITADO: 50% de desconto Anual $ 49,99 7 dias teste gratuito" at bounding box center [566, 307] width 295 height 52
click at [574, 362] on div "Mensal $ 8,99 Não é grátis julgamento" at bounding box center [566, 370] width 295 height 52
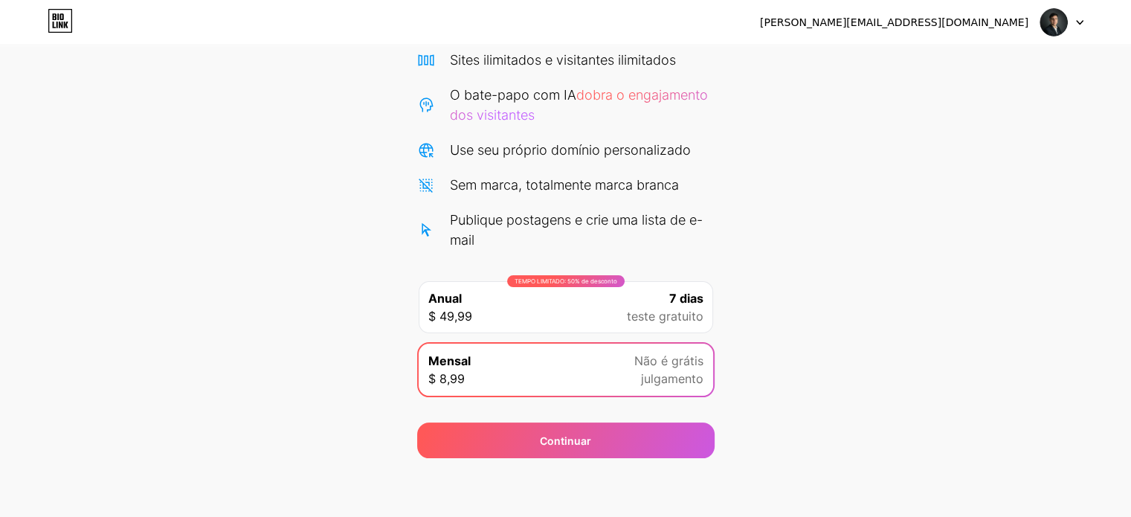
click at [574, 362] on div "Mensal $ 8,99 Não é grátis julgamento" at bounding box center [566, 370] width 295 height 52
click at [664, 367] on span "Não é grátis" at bounding box center [668, 361] width 69 height 18
click at [577, 362] on div "Mensal $ 8,99 Não é grátis julgamento" at bounding box center [566, 370] width 295 height 52
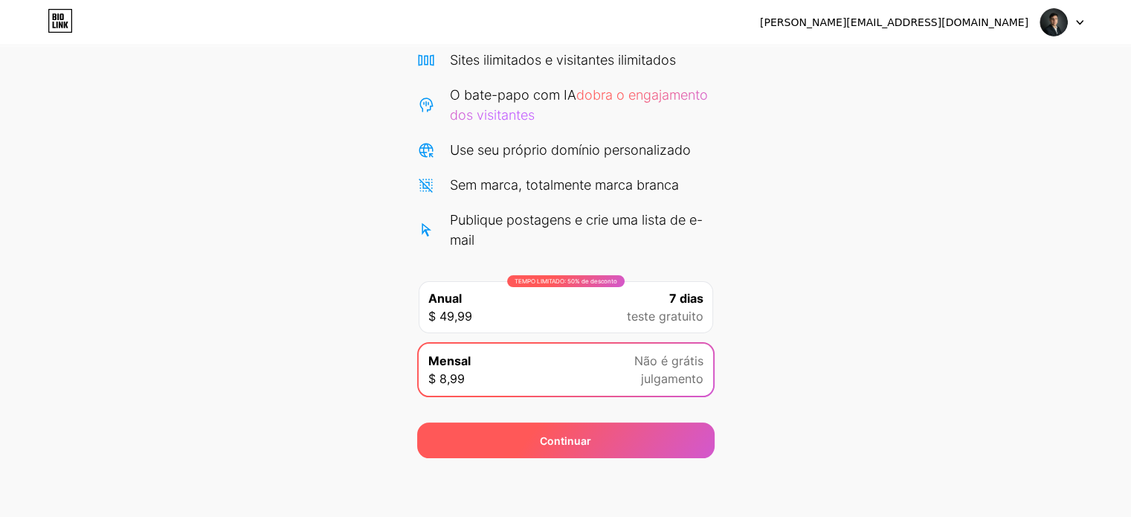
click at [568, 443] on font "Continuar" at bounding box center [565, 440] width 51 height 13
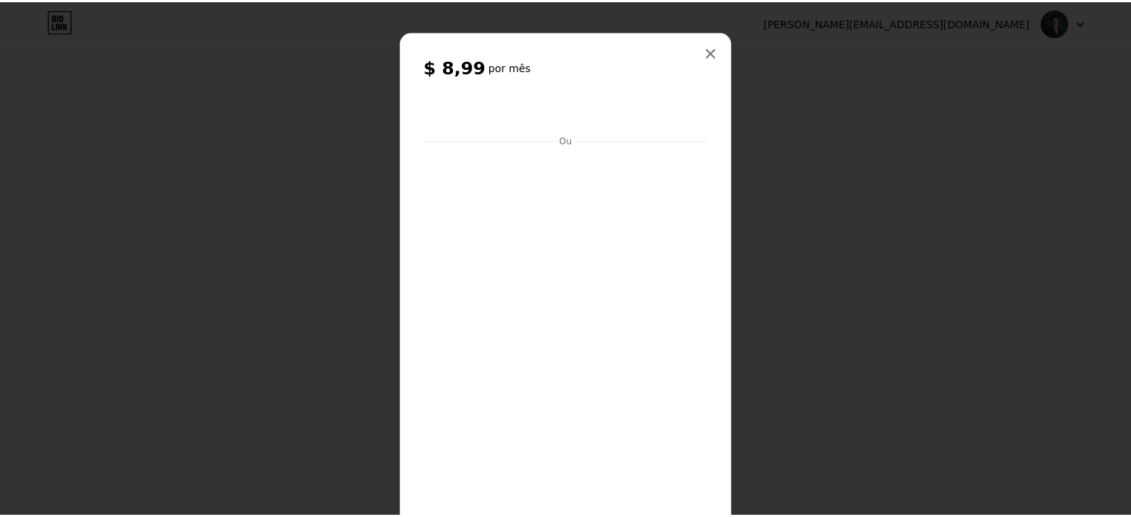
scroll to position [0, 0]
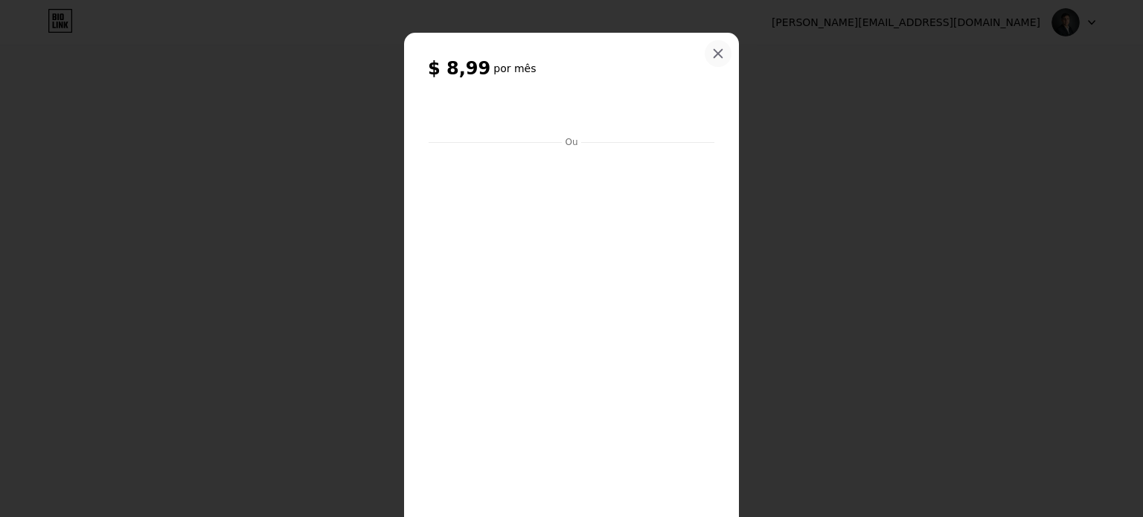
click at [712, 55] on icon at bounding box center [718, 54] width 12 height 12
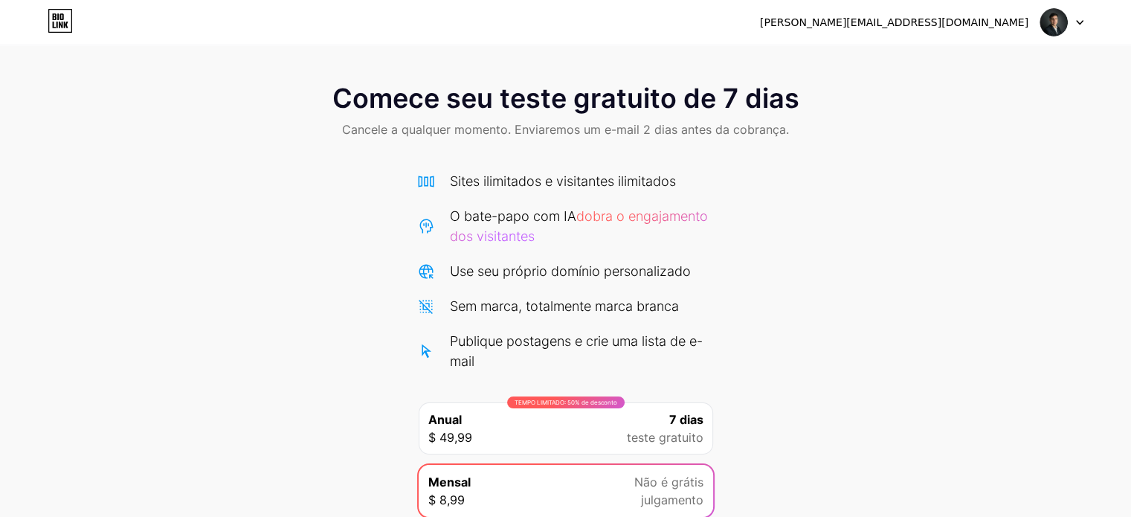
click at [475, 100] on font "Comece seu teste gratuito de 7 dias" at bounding box center [565, 98] width 467 height 33
click at [80, 5] on div "victor@agkings.com.br Sair" at bounding box center [565, 22] width 1131 height 45
click at [57, 17] on icon at bounding box center [60, 21] width 25 height 24
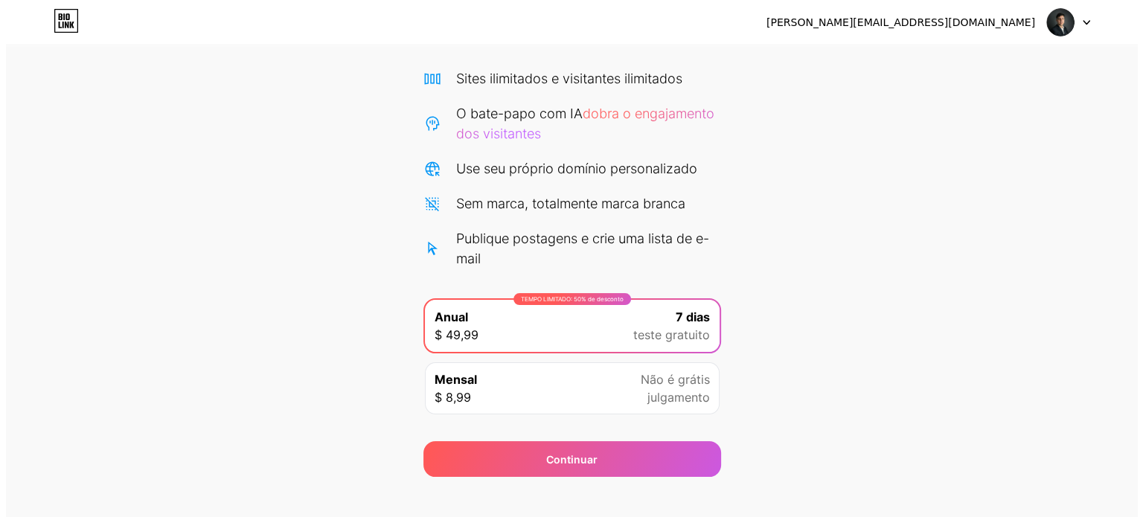
scroll to position [121, 0]
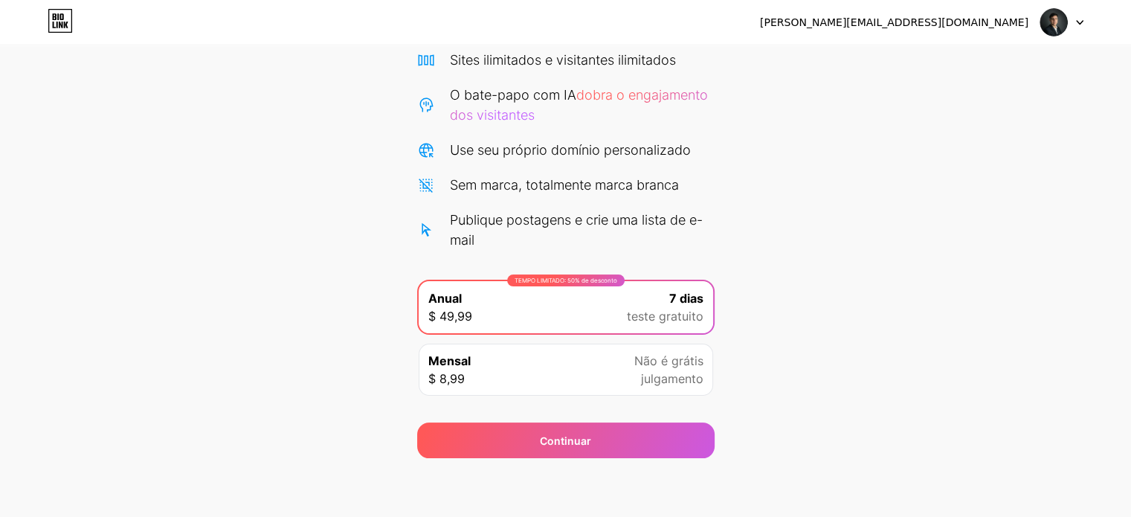
click at [533, 374] on div "Mensal $ 8,99 Não é grátis julgamento" at bounding box center [566, 370] width 295 height 52
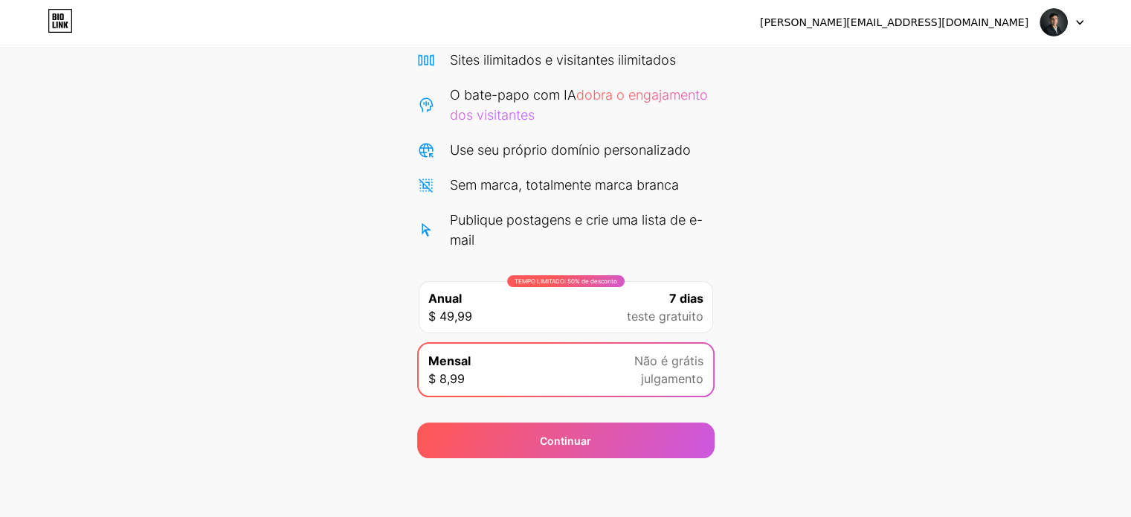
click at [666, 306] on div "7 dias teste gratuito" at bounding box center [665, 307] width 77 height 36
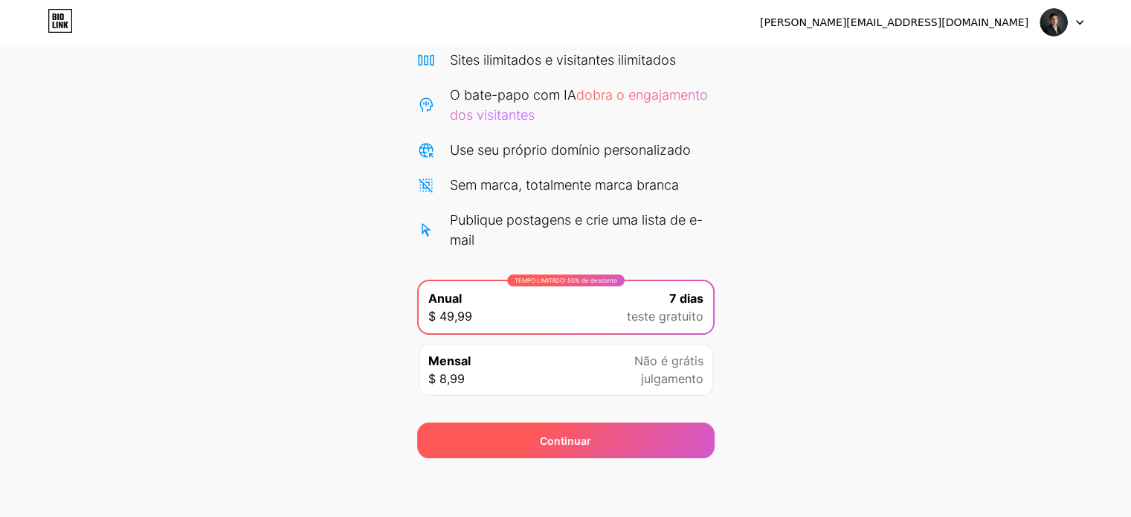
click at [678, 440] on div "Continuar" at bounding box center [566, 440] width 298 height 36
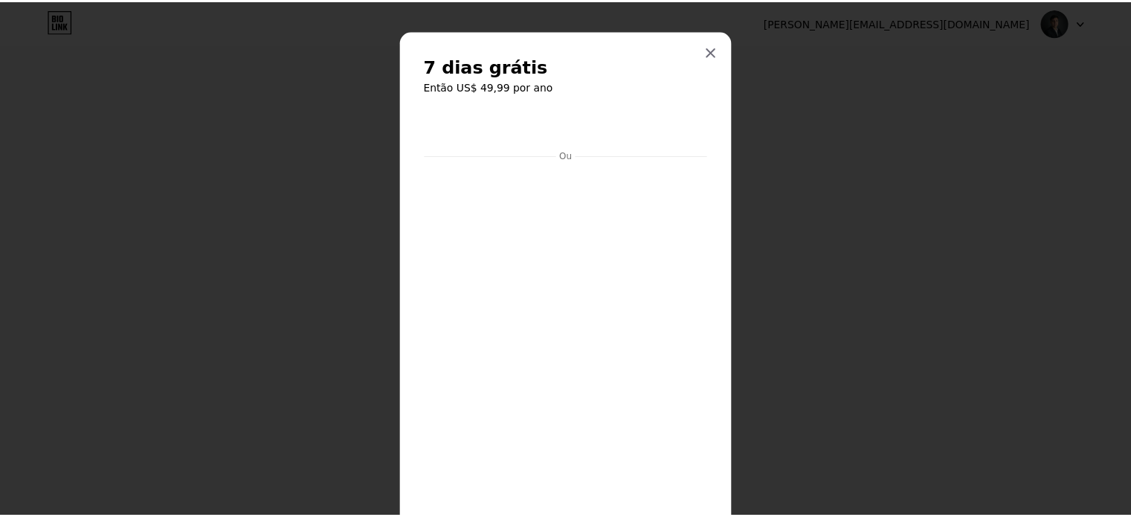
scroll to position [0, 0]
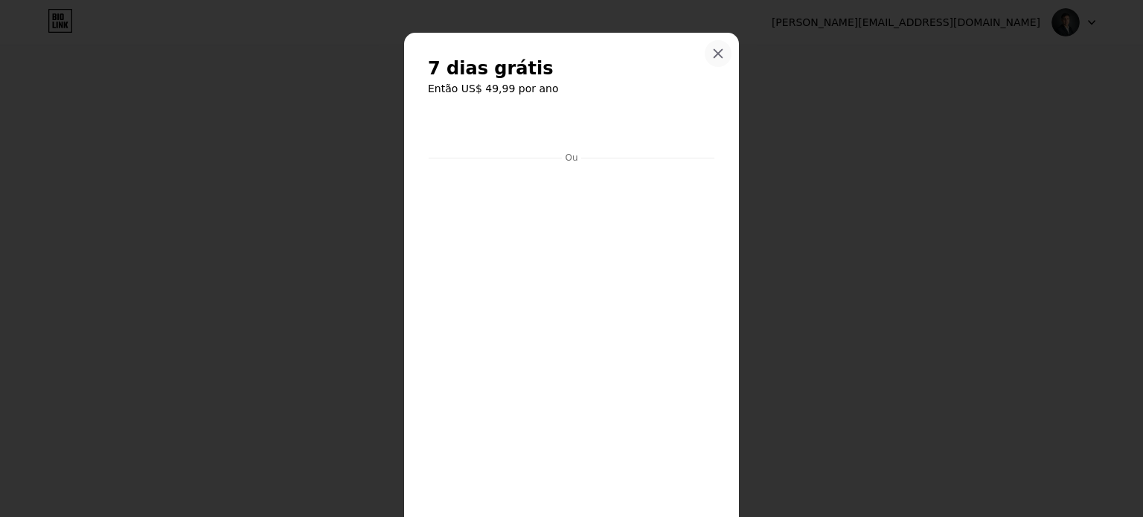
click at [714, 53] on icon at bounding box center [718, 54] width 8 height 8
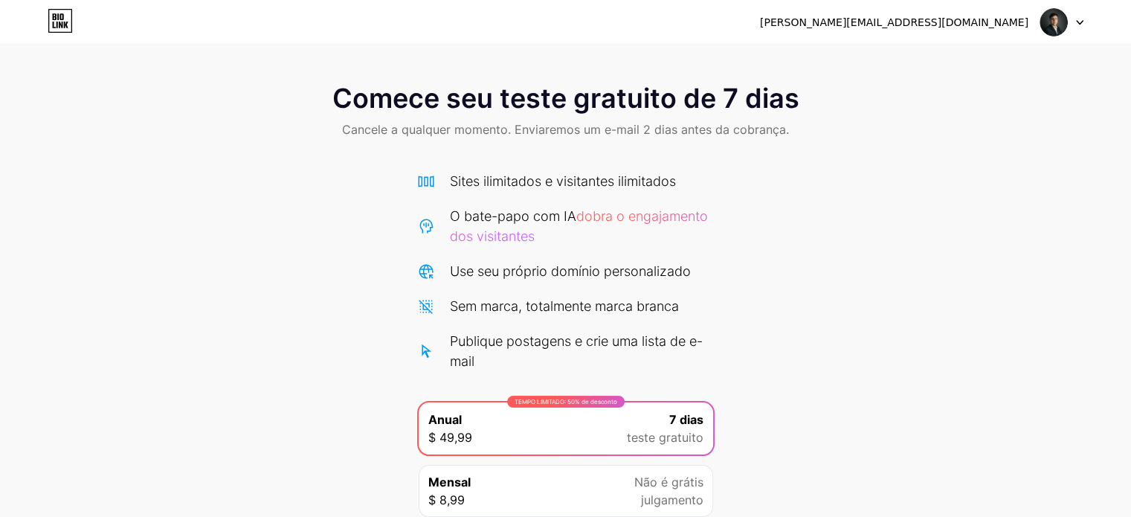
click at [976, 22] on font "victor@agkings.com.br" at bounding box center [894, 22] width 269 height 12
click at [1053, 20] on img at bounding box center [1054, 22] width 28 height 28
click at [931, 68] on li "Sair" at bounding box center [991, 61] width 184 height 40
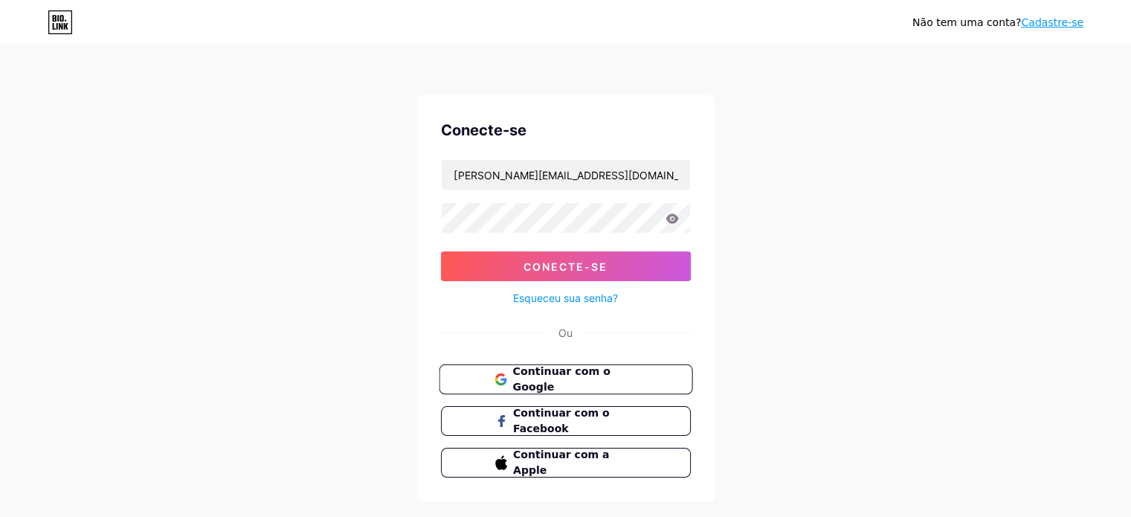
click at [593, 375] on font "Continuar com o Google" at bounding box center [561, 379] width 97 height 28
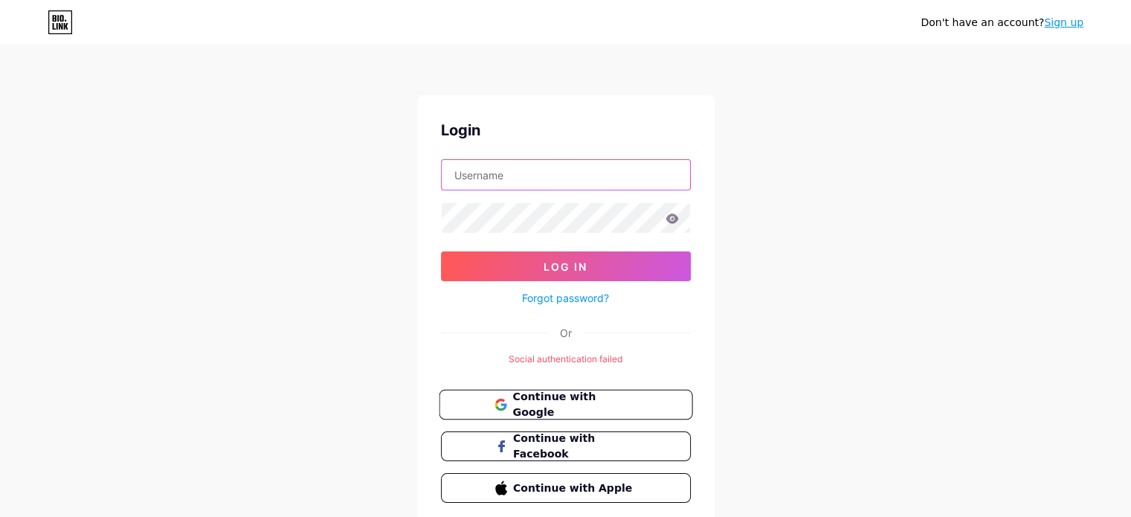
type input "[PERSON_NAME][EMAIL_ADDRESS][DOMAIN_NAME]"
click at [631, 403] on span "Continue with Google" at bounding box center [575, 405] width 124 height 32
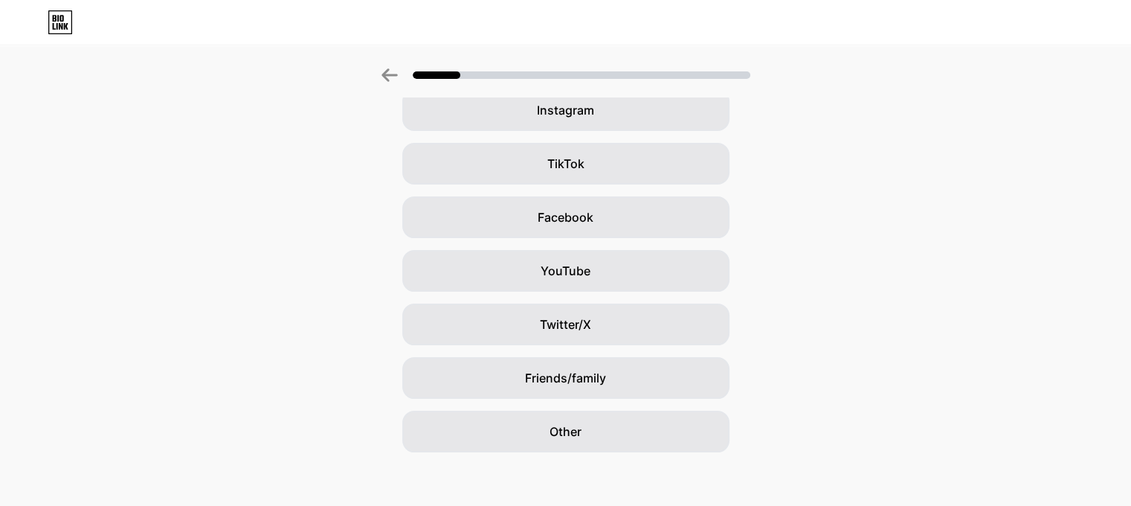
scroll to position [135, 0]
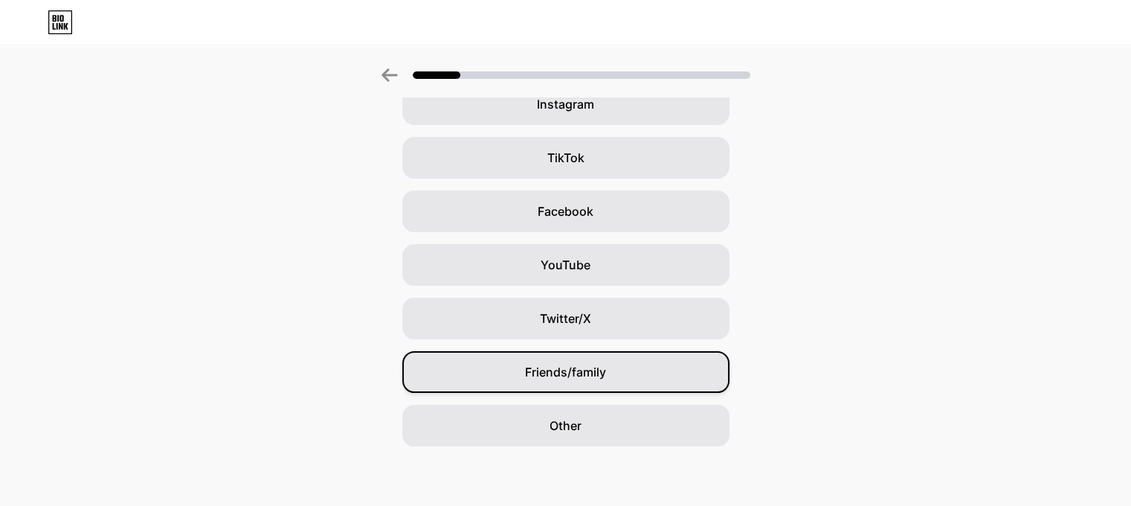
click at [579, 372] on span "Friends/family" at bounding box center [565, 372] width 81 height 18
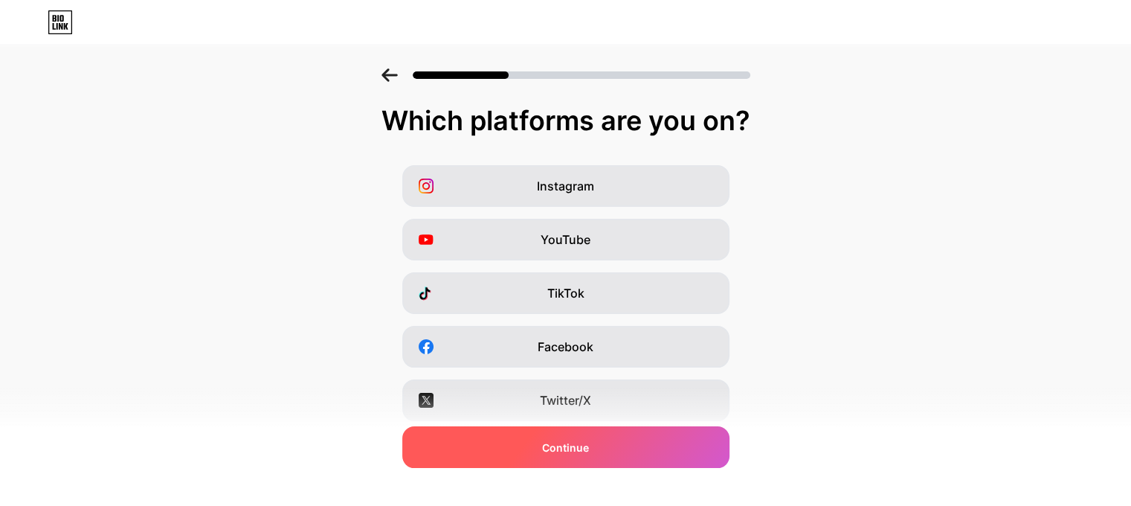
click at [589, 442] on span "Continue" at bounding box center [565, 448] width 47 height 16
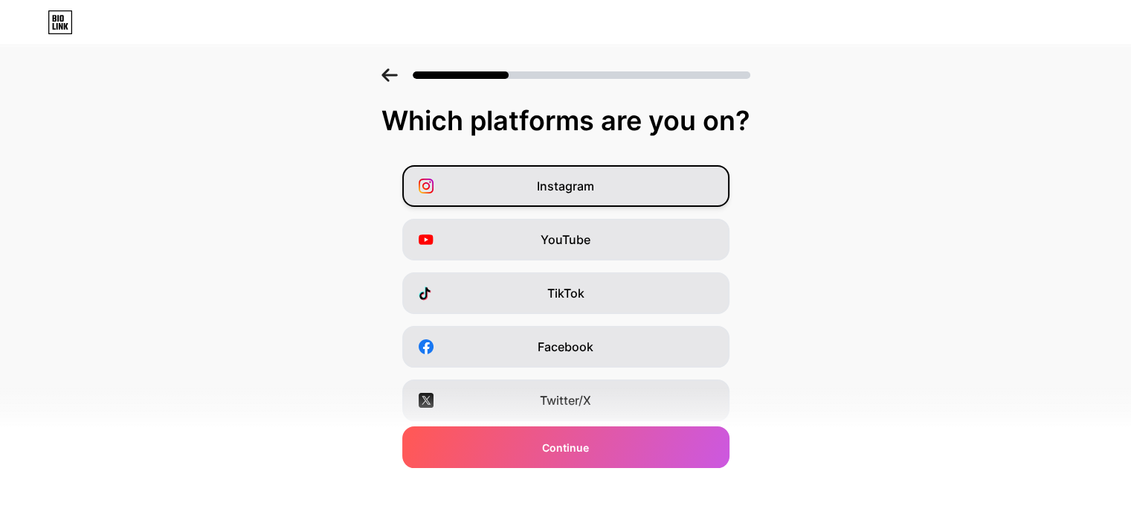
click at [614, 181] on div "Instagram" at bounding box center [565, 186] width 327 height 42
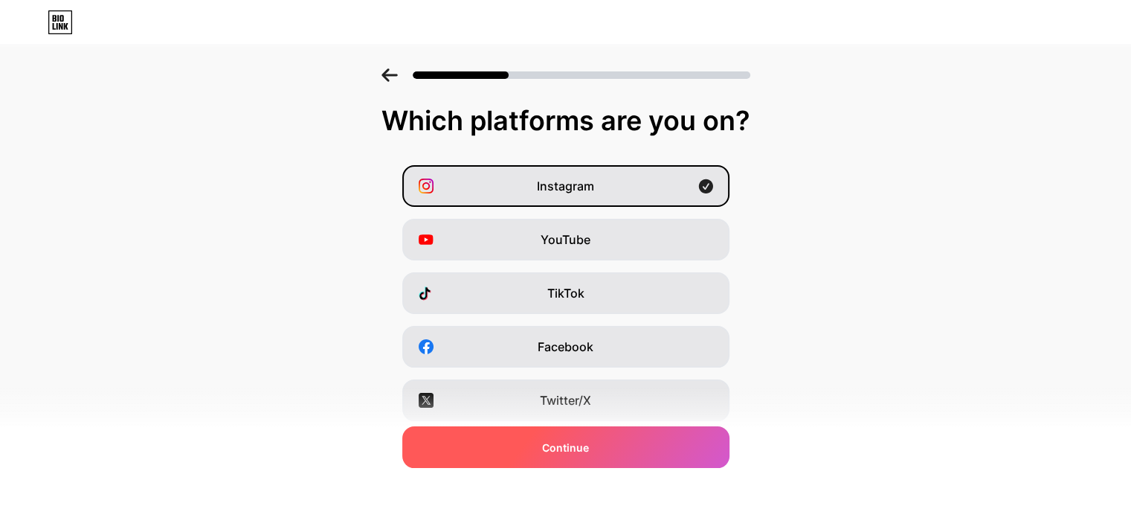
click at [589, 450] on span "Continue" at bounding box center [565, 448] width 47 height 16
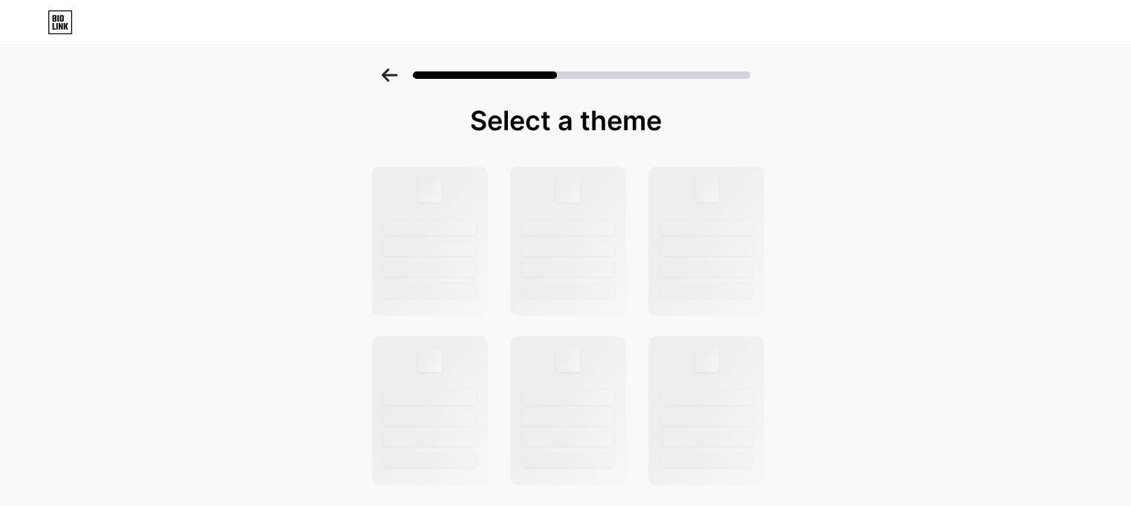
click at [58, 20] on icon at bounding box center [57, 18] width 1 height 7
click at [541, 196] on div at bounding box center [568, 240] width 120 height 153
click at [580, 184] on div at bounding box center [568, 188] width 25 height 25
click at [590, 74] on div at bounding box center [582, 74] width 338 height 7
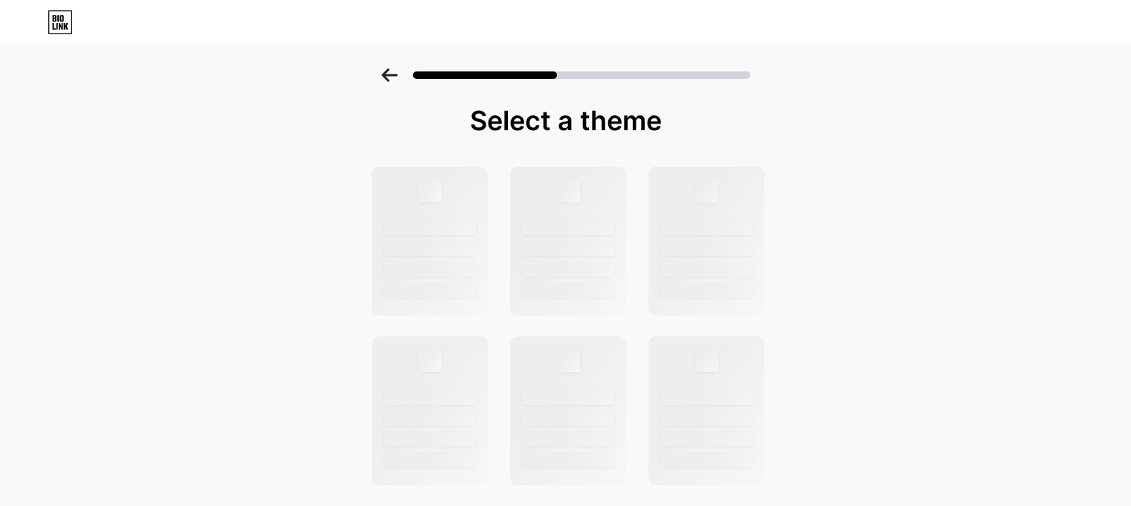
click at [565, 106] on div "Select a theme" at bounding box center [566, 121] width 394 height 30
click at [562, 191] on div at bounding box center [568, 188] width 25 height 25
click at [887, 61] on div at bounding box center [565, 71] width 1131 height 52
click at [608, 199] on div at bounding box center [568, 240] width 120 height 153
click at [394, 71] on icon at bounding box center [390, 74] width 16 height 13
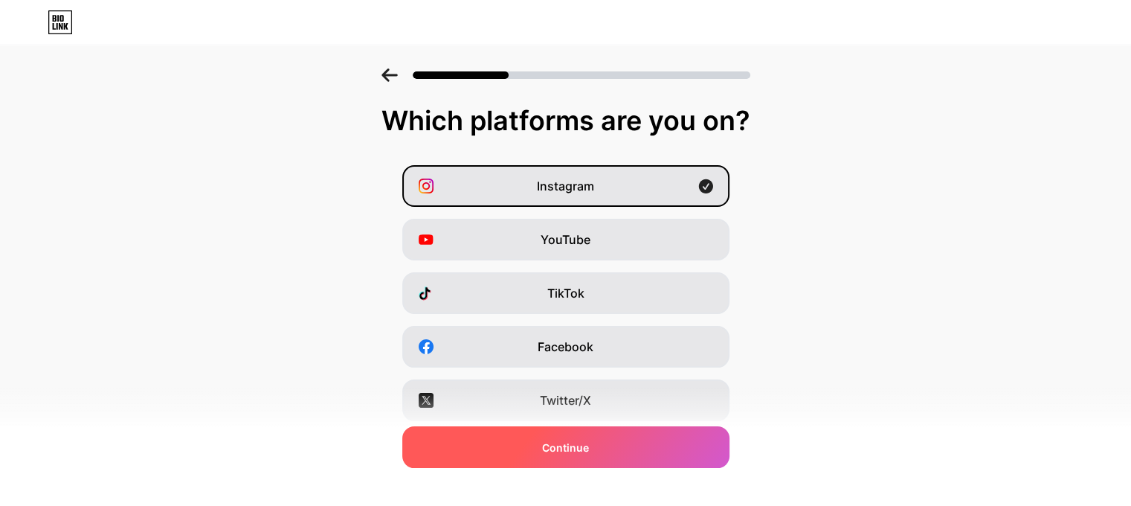
click at [598, 442] on div "Continue" at bounding box center [565, 447] width 327 height 42
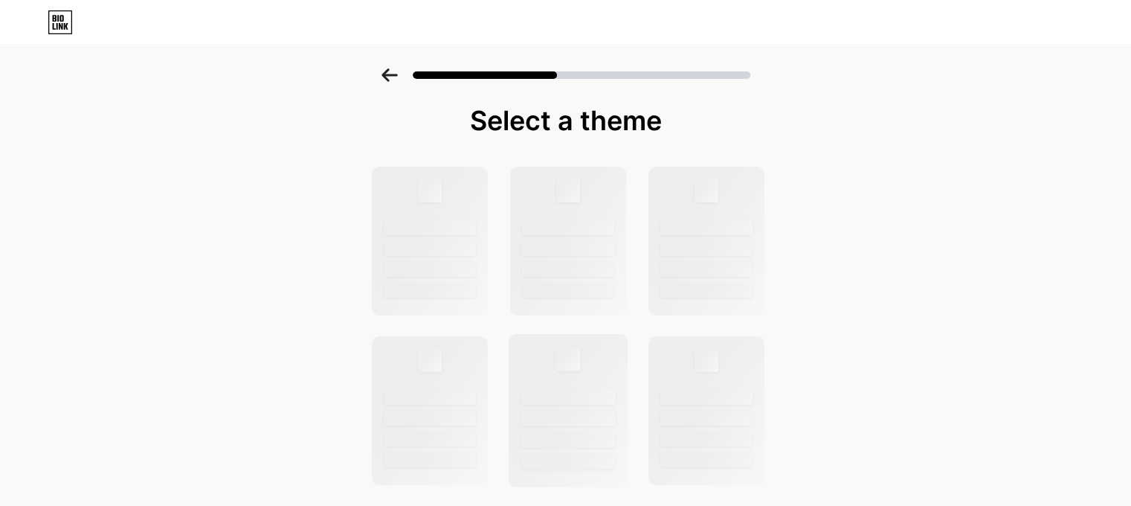
scroll to position [546, 0]
click at [603, 234] on div at bounding box center [568, 227] width 95 height 16
click at [601, 233] on div at bounding box center [568, 227] width 95 height 16
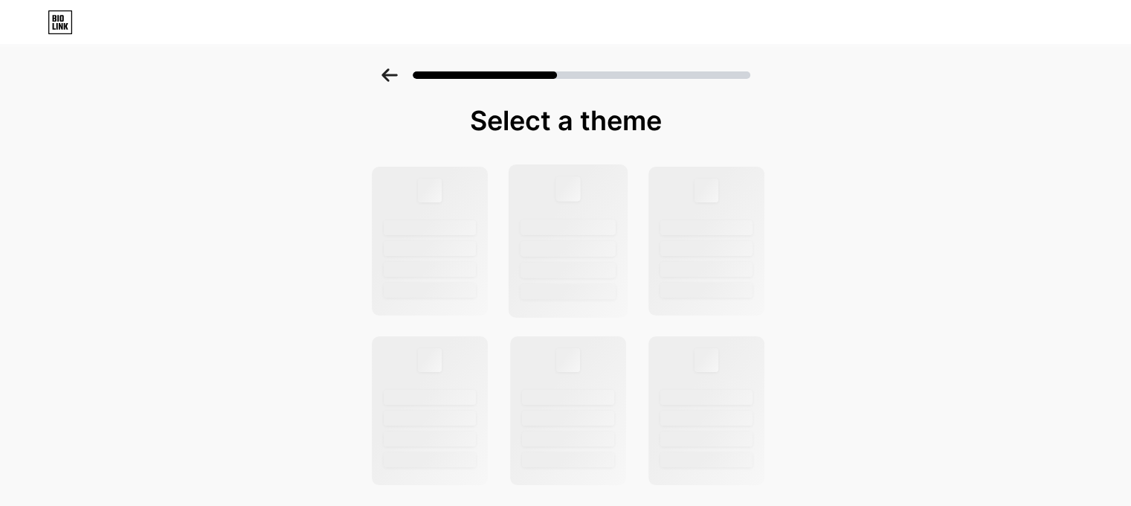
click at [601, 233] on div at bounding box center [568, 227] width 95 height 16
click at [394, 68] on div at bounding box center [565, 71] width 1131 height 52
click at [386, 74] on div at bounding box center [565, 71] width 1131 height 52
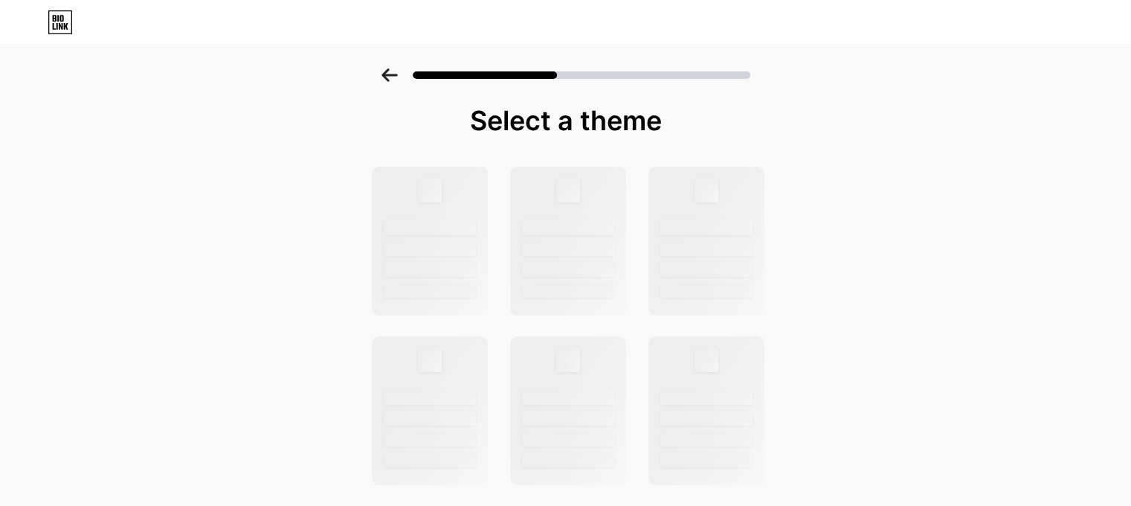
click at [391, 73] on icon at bounding box center [390, 74] width 16 height 13
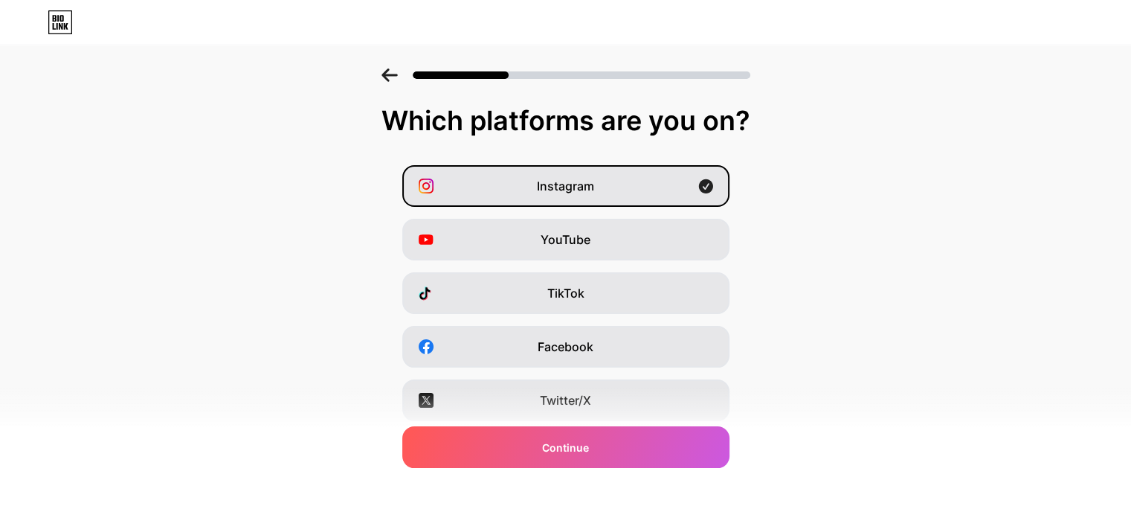
click at [391, 73] on icon at bounding box center [390, 74] width 16 height 13
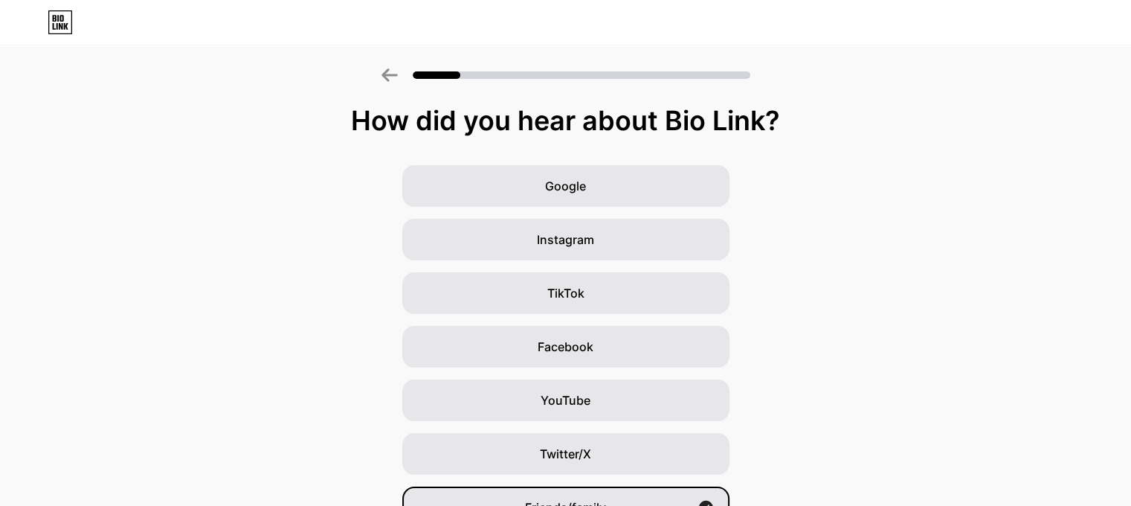
click at [391, 73] on icon at bounding box center [390, 74] width 16 height 13
click at [396, 80] on icon at bounding box center [390, 74] width 16 height 13
click at [398, 81] on icon at bounding box center [390, 74] width 16 height 13
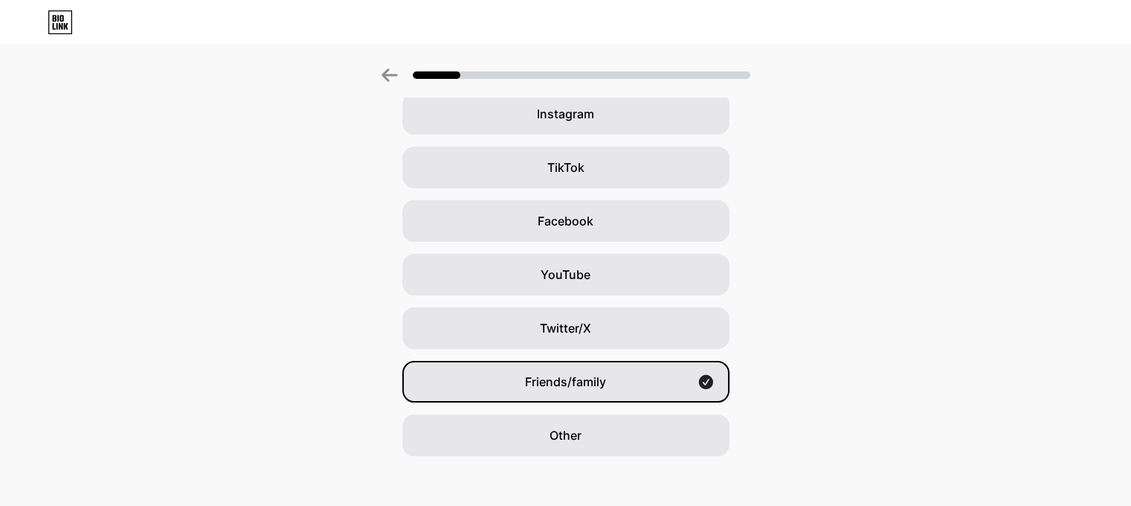
scroll to position [135, 0]
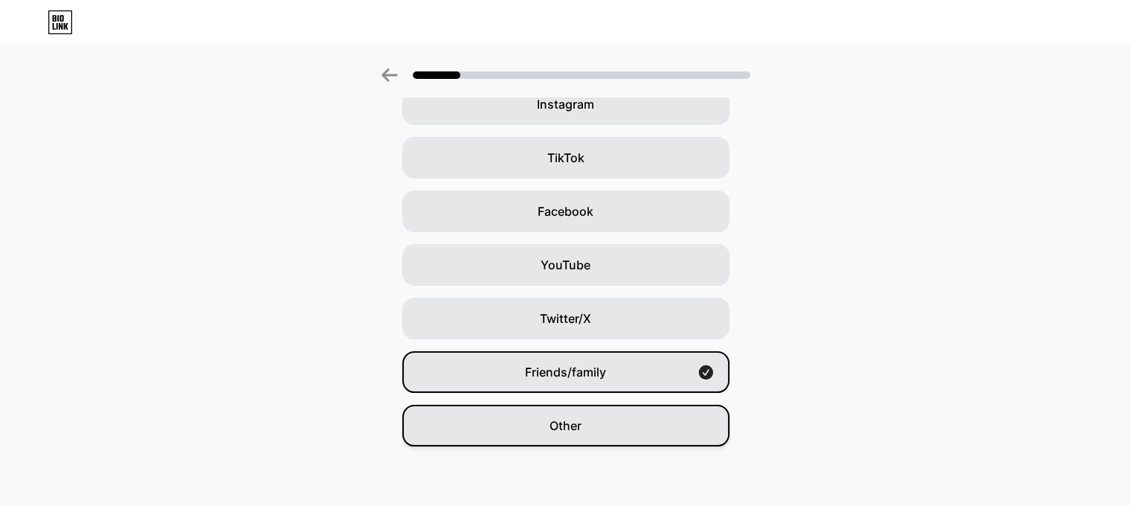
click at [646, 428] on div "Other" at bounding box center [565, 426] width 327 height 42
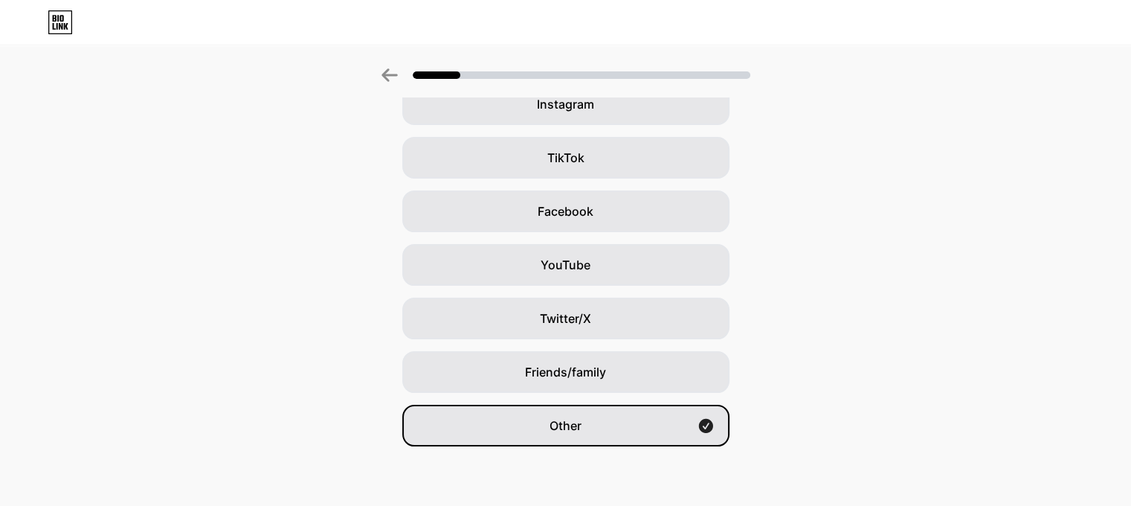
scroll to position [0, 0]
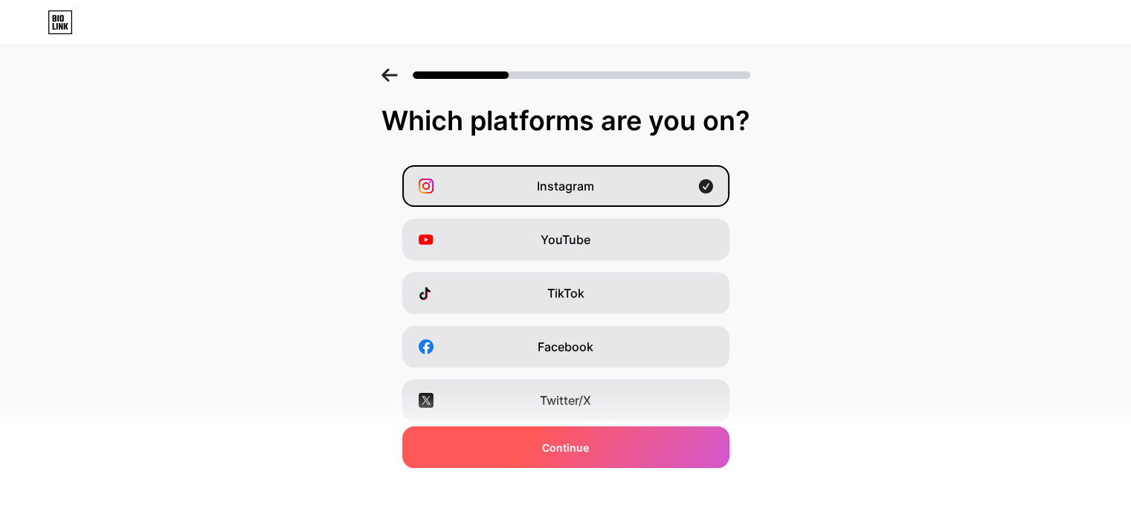
click at [672, 435] on div "Continue" at bounding box center [565, 447] width 327 height 42
